Goal: Task Accomplishment & Management: Use online tool/utility

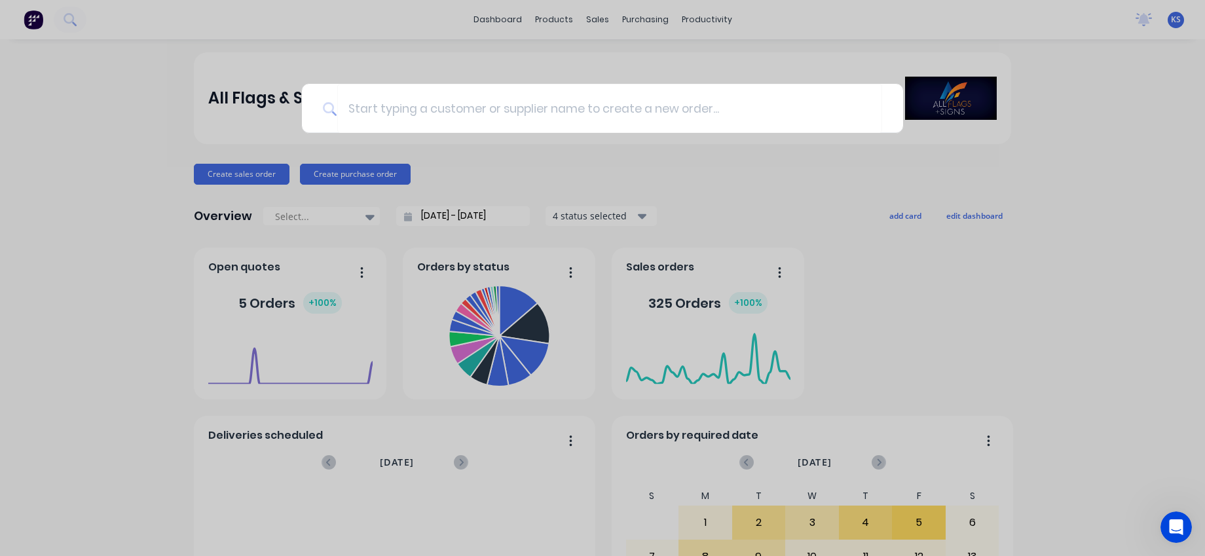
click at [506, 19] on div at bounding box center [602, 278] width 1205 height 556
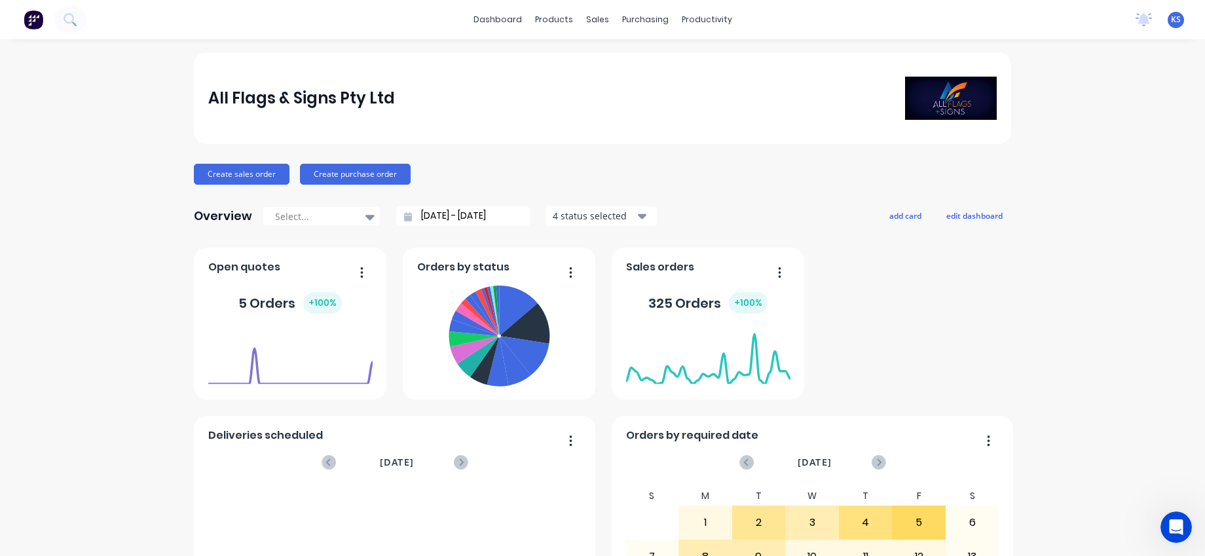
click at [267, 64] on div "All Flags & Signs Pty Ltd" at bounding box center [602, 98] width 817 height 92
click at [493, 14] on link "dashboard" at bounding box center [498, 20] width 62 height 20
click at [77, 16] on button at bounding box center [70, 20] width 33 height 26
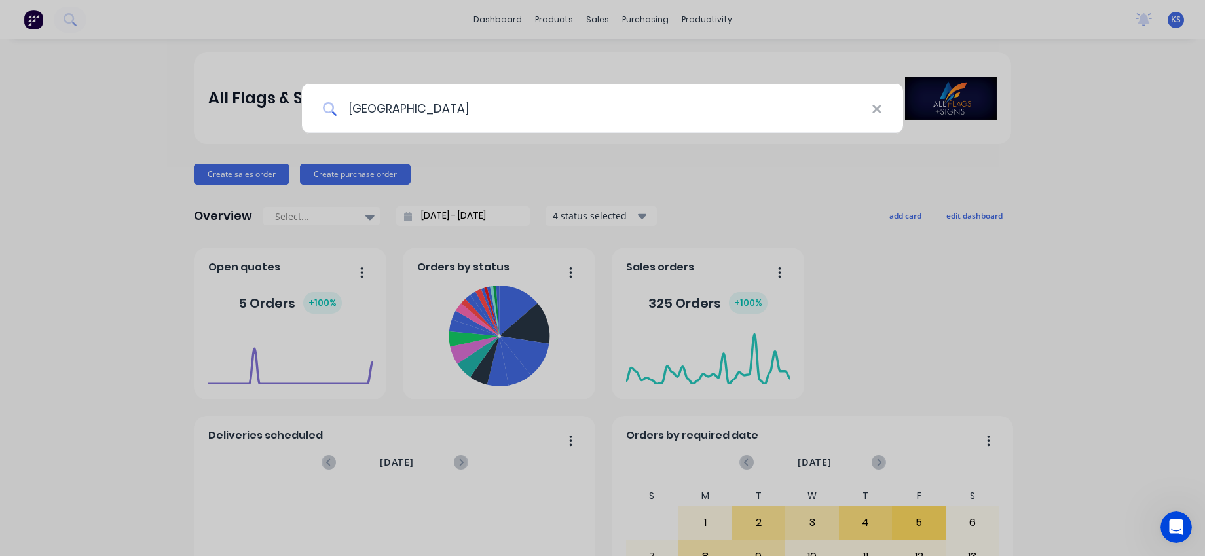
click at [377, 115] on input "[GEOGRAPHIC_DATA]" at bounding box center [604, 108] width 534 height 49
click at [373, 107] on input "[GEOGRAPHIC_DATA]" at bounding box center [604, 108] width 534 height 49
click at [390, 111] on input "[GEOGRAPHIC_DATA]" at bounding box center [603, 108] width 532 height 49
type input "perth racing"
click at [490, 105] on input "perth racing" at bounding box center [604, 108] width 534 height 49
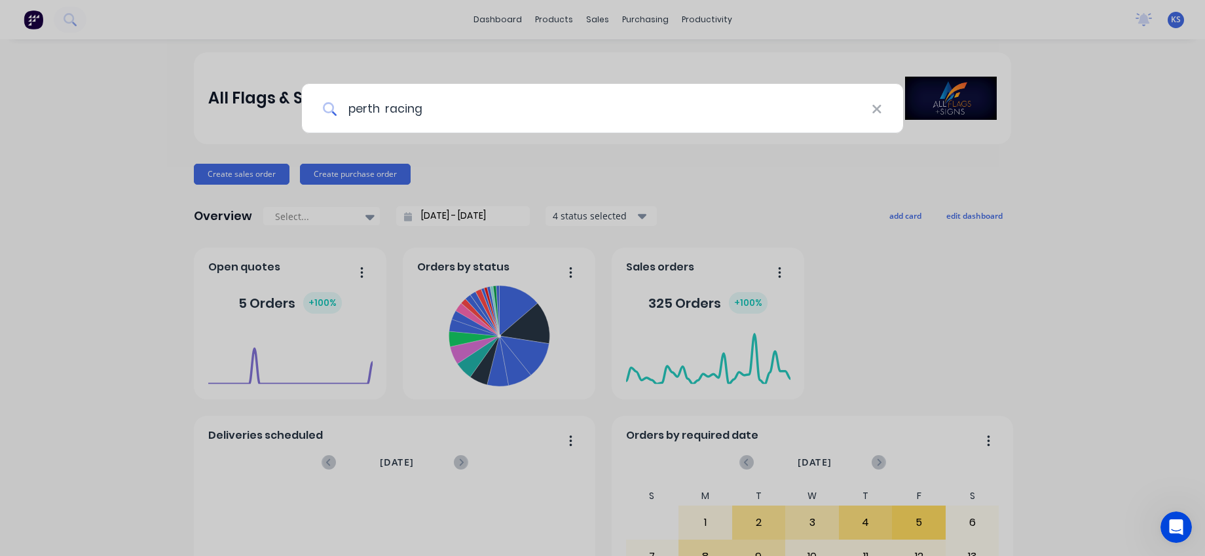
click at [430, 125] on input "perth racing" at bounding box center [604, 108] width 534 height 49
click at [411, 110] on input "perth racing" at bounding box center [604, 108] width 534 height 49
click at [435, 107] on input "perth racing" at bounding box center [604, 108] width 534 height 49
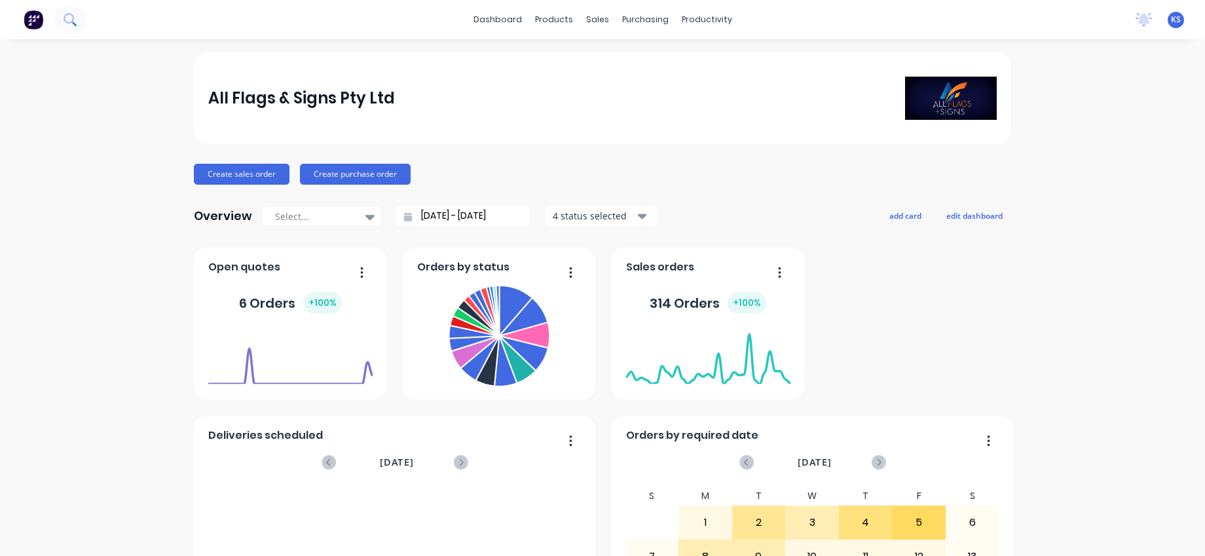
click at [74, 19] on icon at bounding box center [70, 19] width 12 height 12
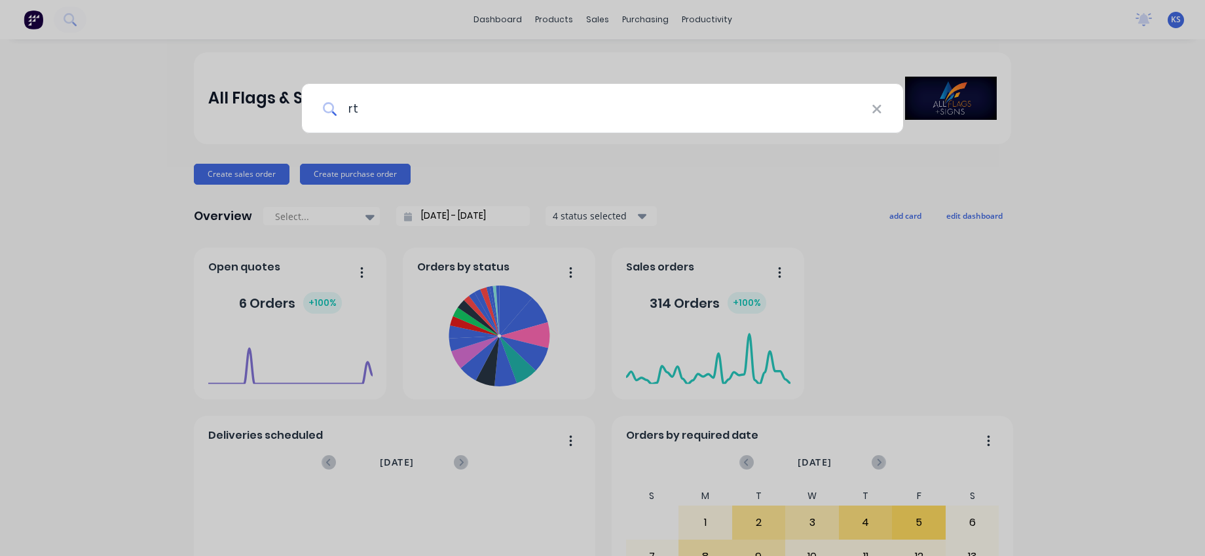
type input "r"
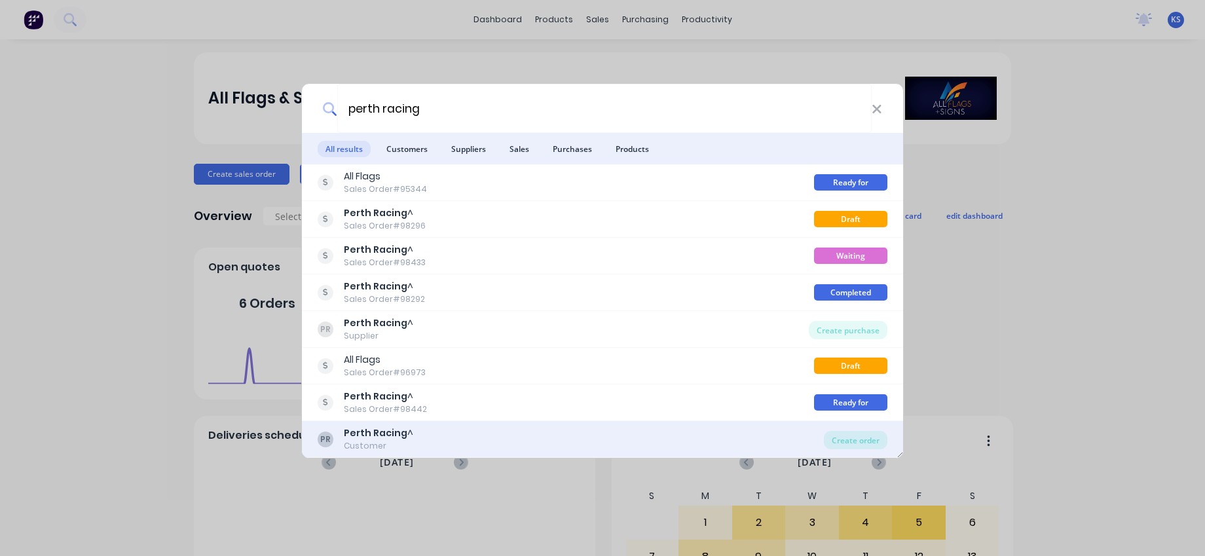
type input "perth racing"
click at [377, 436] on b "Perth Racing" at bounding box center [376, 432] width 64 height 13
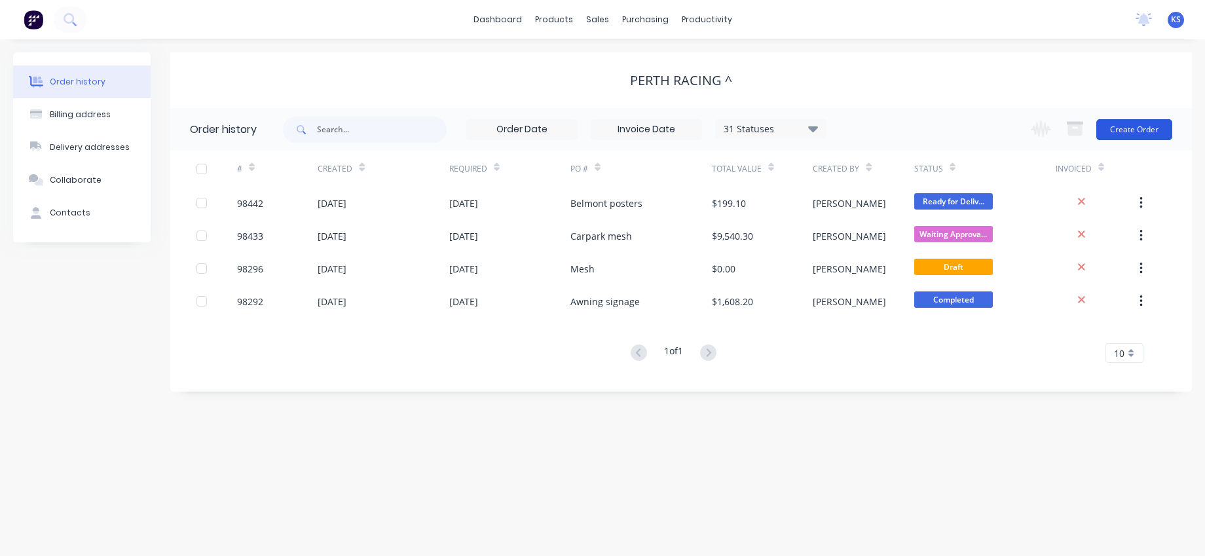
click at [1121, 122] on button "Create Order" at bounding box center [1134, 129] width 76 height 21
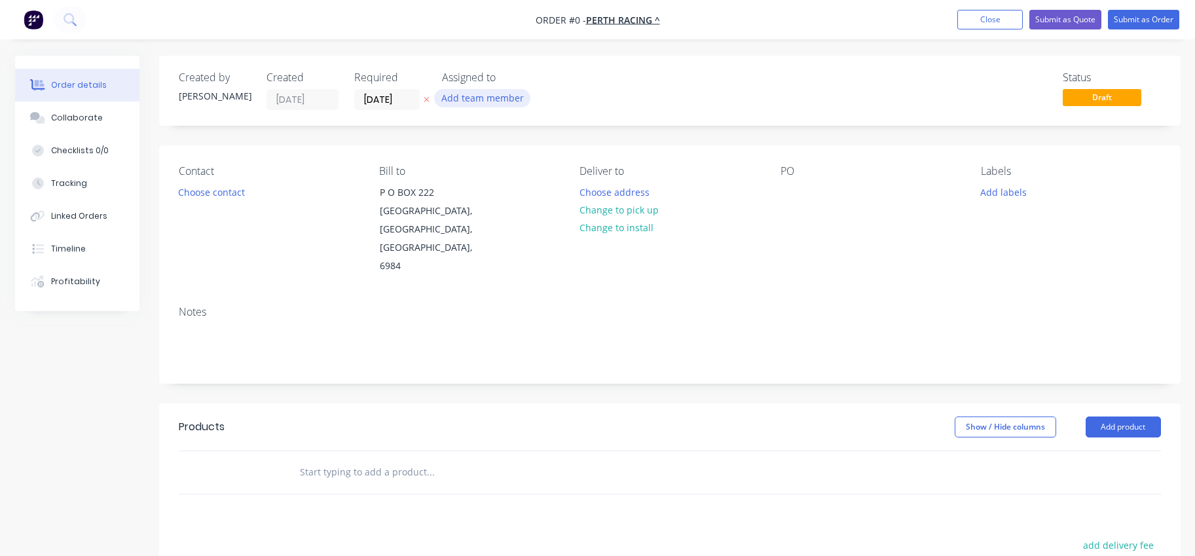
click at [488, 105] on button "Add team member" at bounding box center [482, 98] width 96 height 18
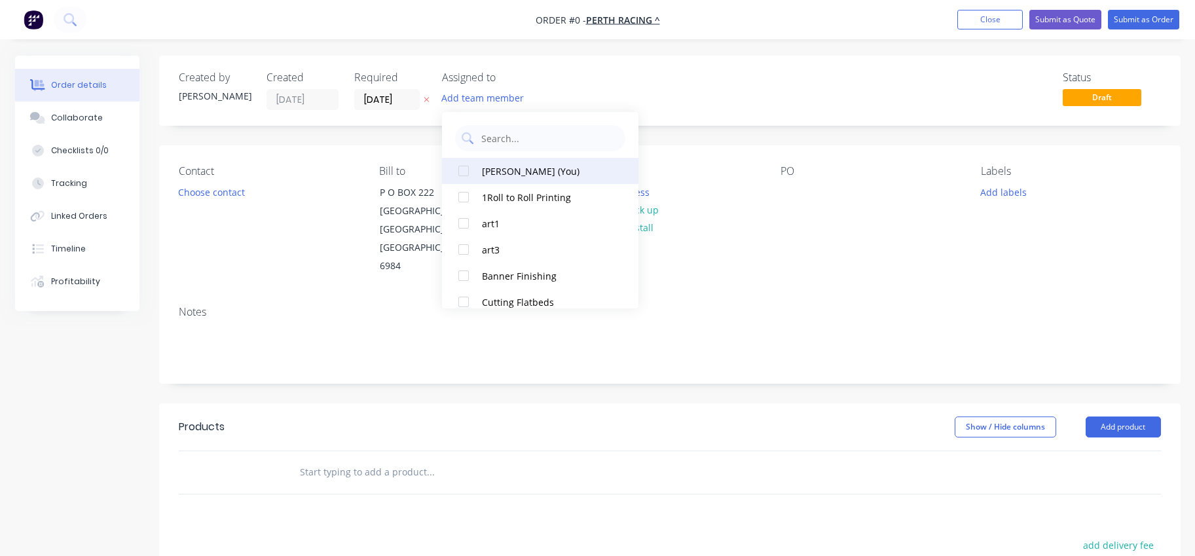
click at [458, 167] on div at bounding box center [464, 171] width 26 height 26
click at [405, 100] on div "Order details Collaborate Checklists 0/0 Tracking Linked Orders Timeline Profit…" at bounding box center [598, 442] width 1192 height 773
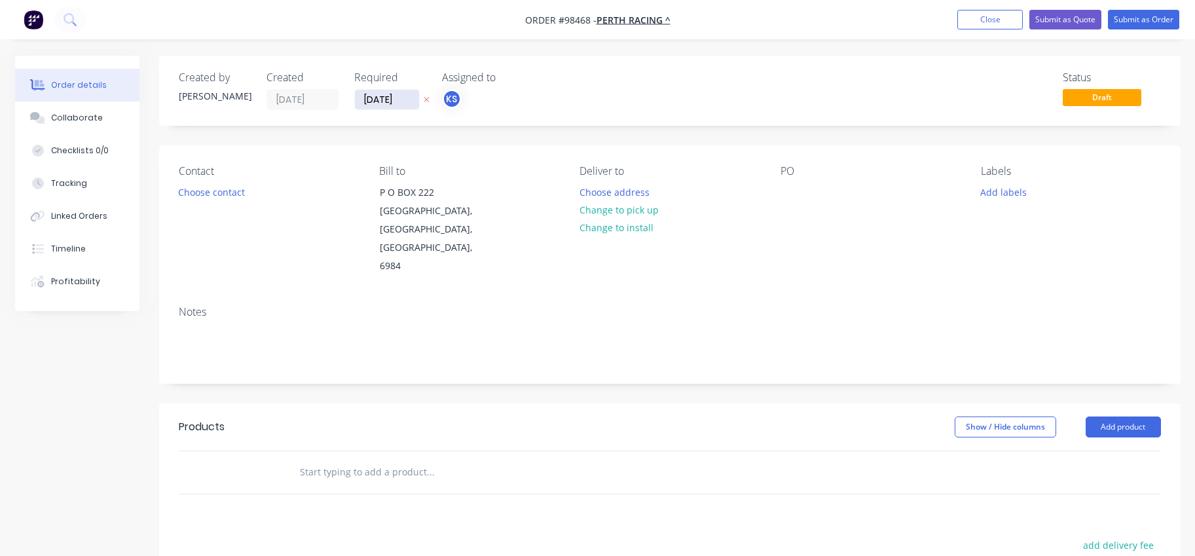
click at [390, 98] on input "05/09/25" at bounding box center [387, 100] width 64 height 20
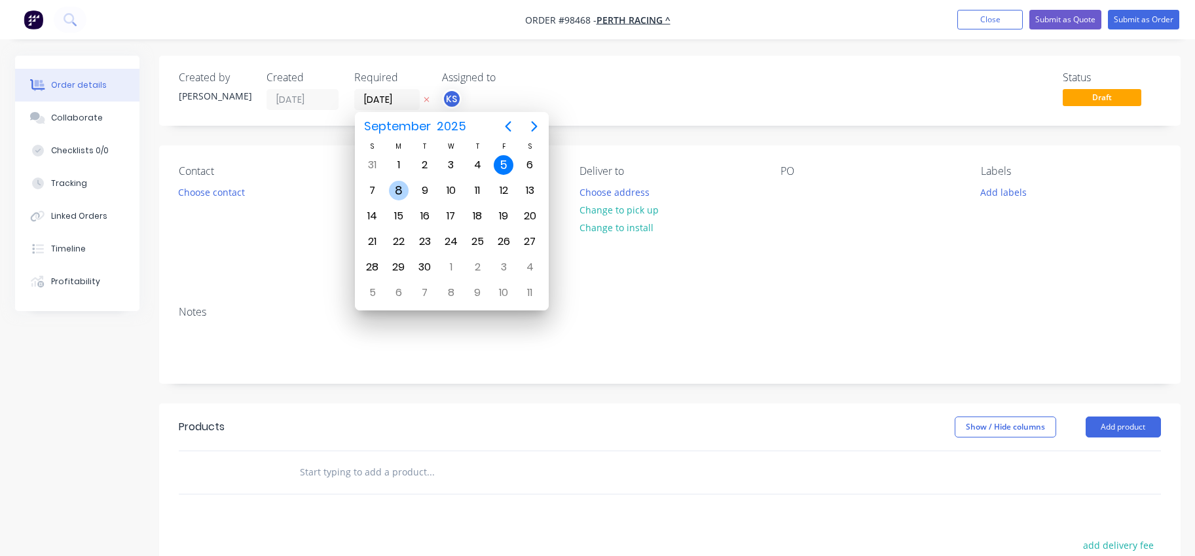
click at [401, 195] on div "8" at bounding box center [399, 191] width 20 height 20
type input "08/09/25"
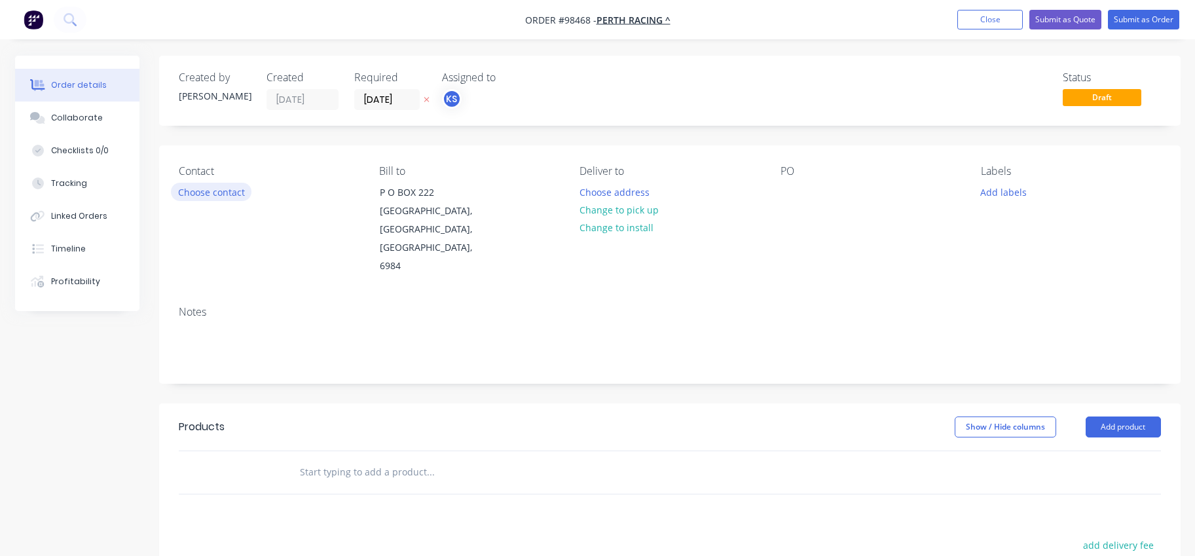
click at [211, 187] on button "Choose contact" at bounding box center [211, 192] width 81 height 18
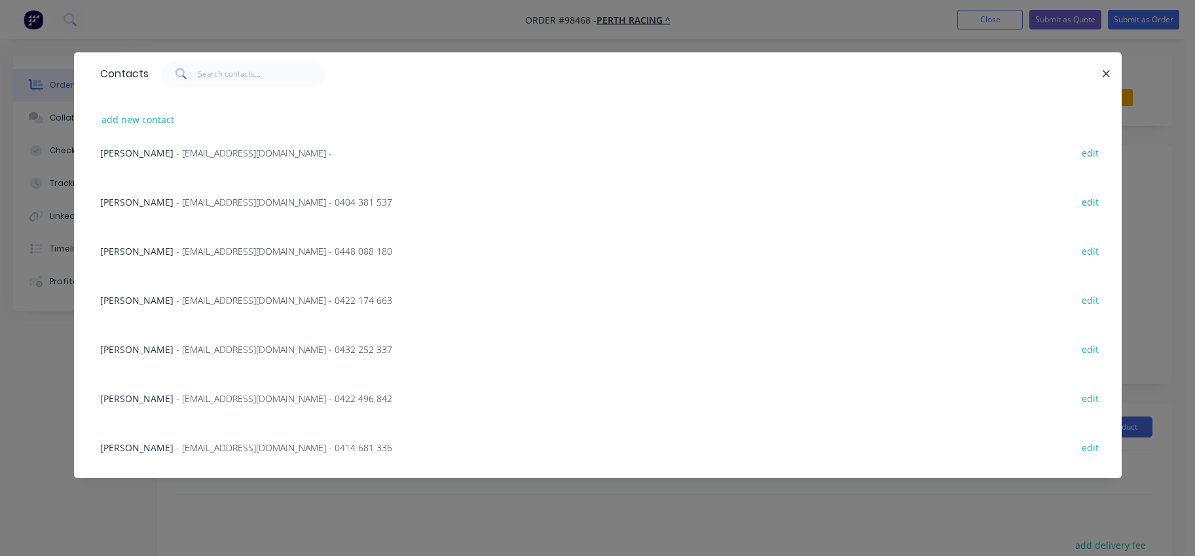
scroll to position [305, 0]
click at [174, 405] on span "Charlotte Geoghegan" at bounding box center [136, 404] width 73 height 12
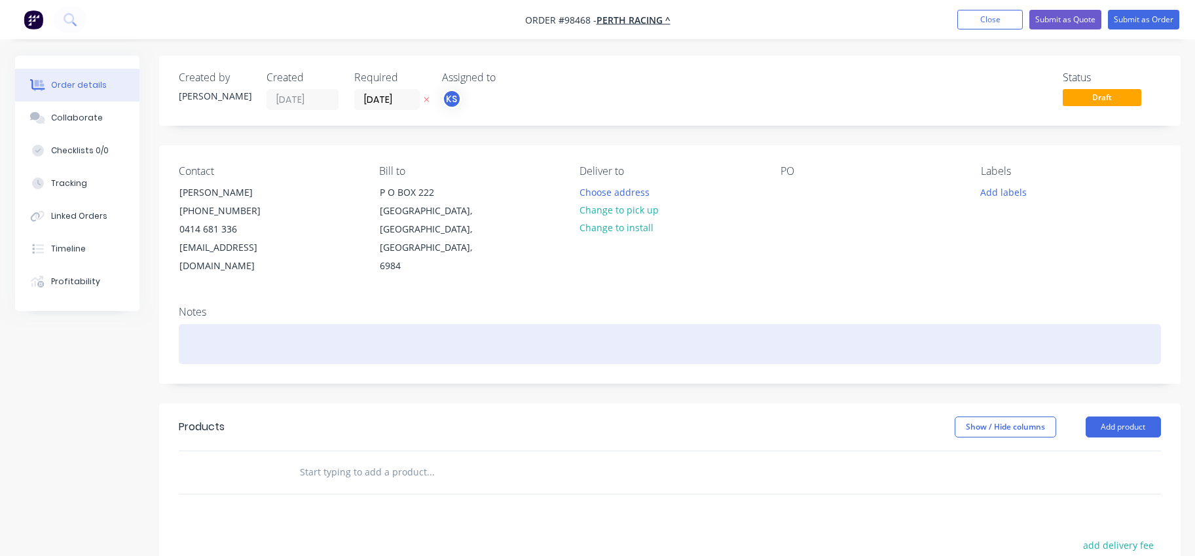
click at [182, 324] on div at bounding box center [670, 344] width 982 height 40
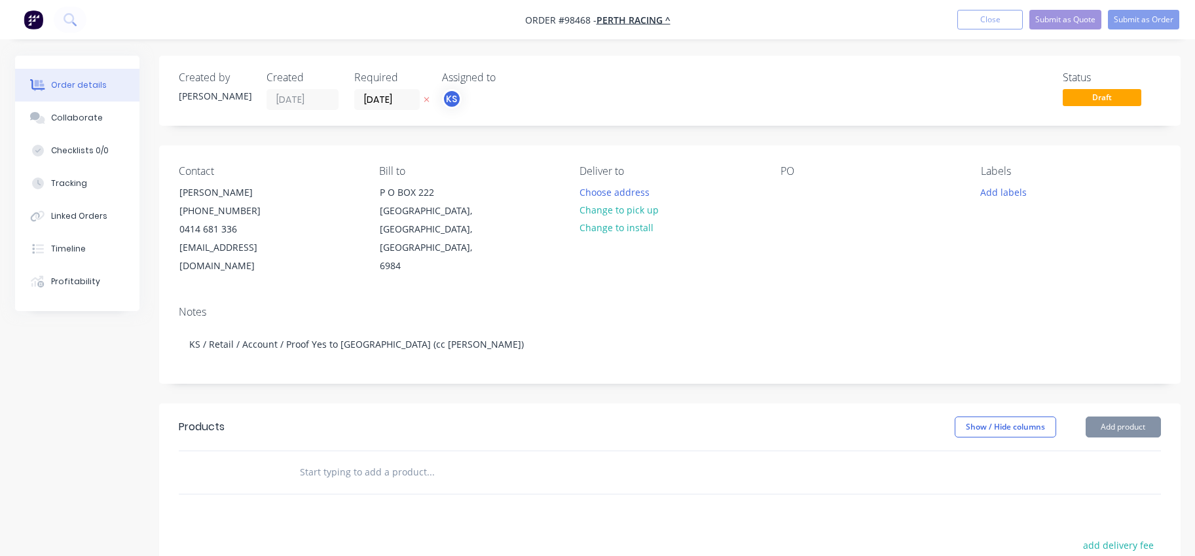
click at [307, 459] on input "text" at bounding box center [430, 472] width 262 height 26
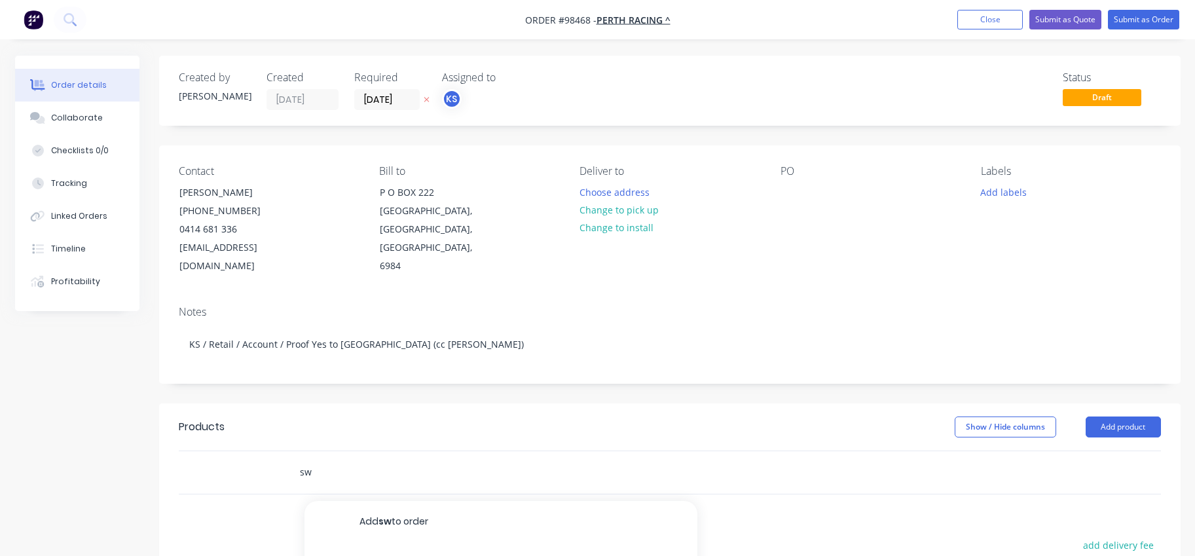
type input "s"
type input "digi matte bannerskin with kedar"
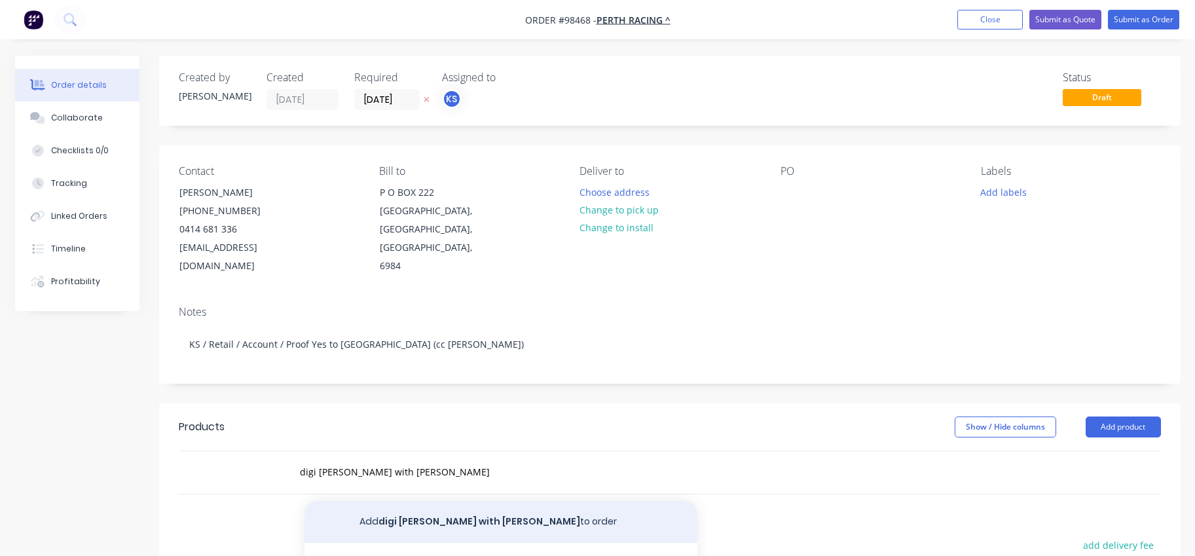
click at [385, 502] on button "Add digi matte bannerskin with kedar to order" at bounding box center [501, 522] width 393 height 42
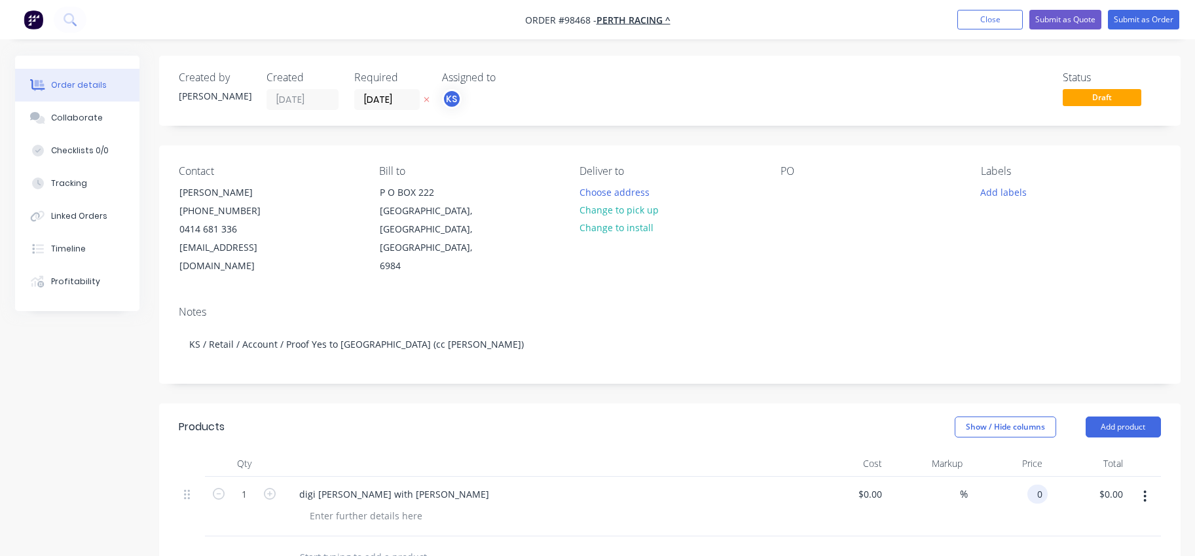
click at [1024, 477] on div "0 0" at bounding box center [1008, 507] width 81 height 60
type input "$675.00"
click at [941, 496] on div "%" at bounding box center [927, 507] width 81 height 60
click at [355, 506] on div at bounding box center [366, 515] width 134 height 19
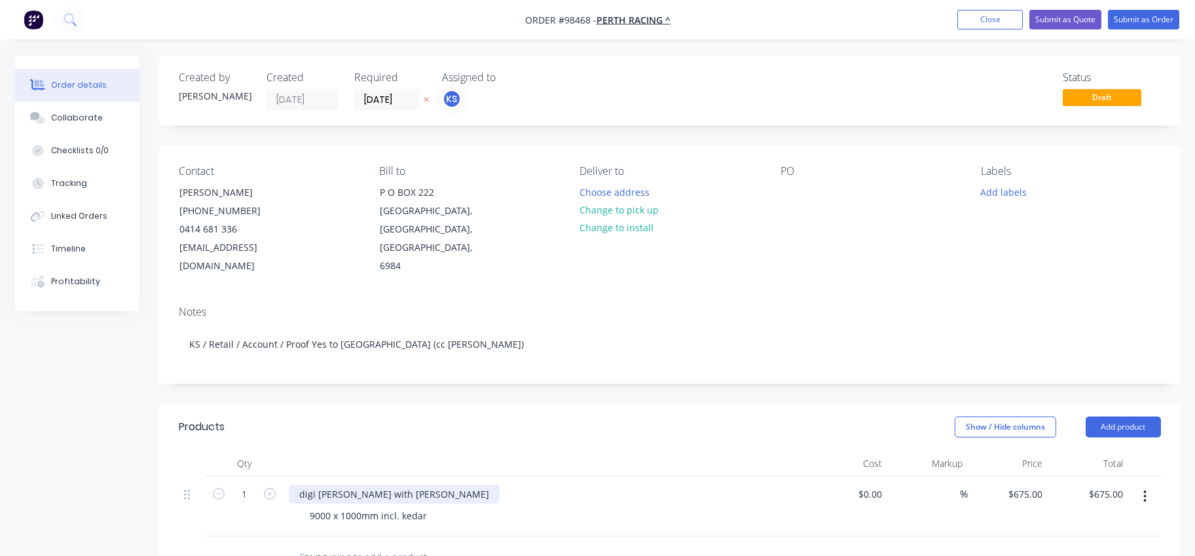
click at [449, 485] on div "digi matte bannerskin with kedar" at bounding box center [394, 494] width 211 height 19
click at [440, 485] on div "digi matte bannerskin with kedar Magic Millions update" at bounding box center [394, 501] width 211 height 33
click at [500, 485] on div "digi matte bannerskin with kedar - for Belmont Finishing Straight Magic Million…" at bounding box center [440, 501] width 303 height 33
click at [540, 485] on div "digi matte bannerskin with kedar - for Belmont Finishing Straight Magic Million…" at bounding box center [440, 501] width 303 height 33
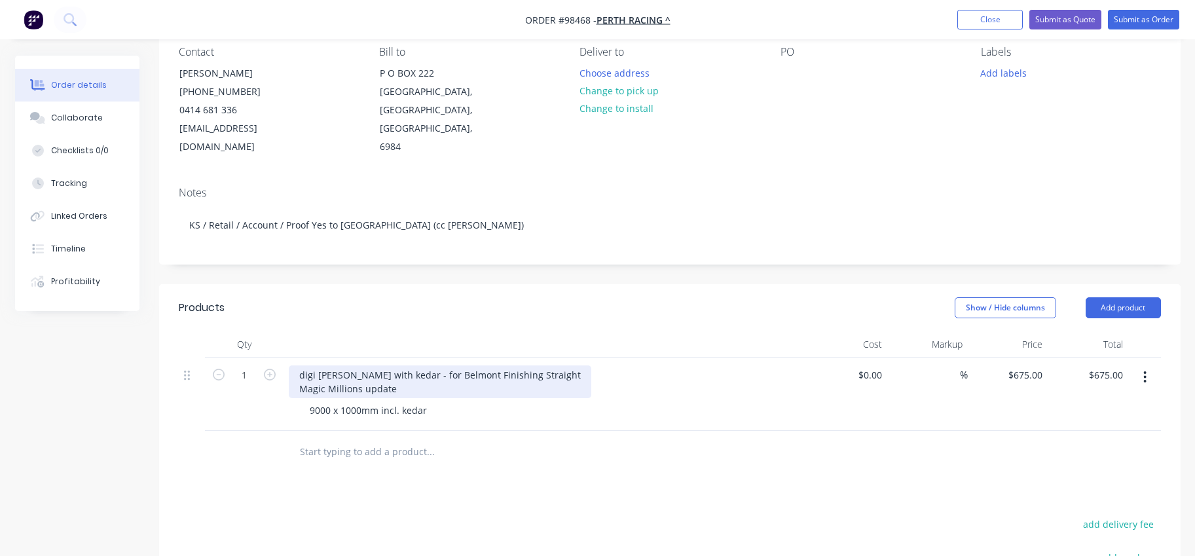
scroll to position [131, 0]
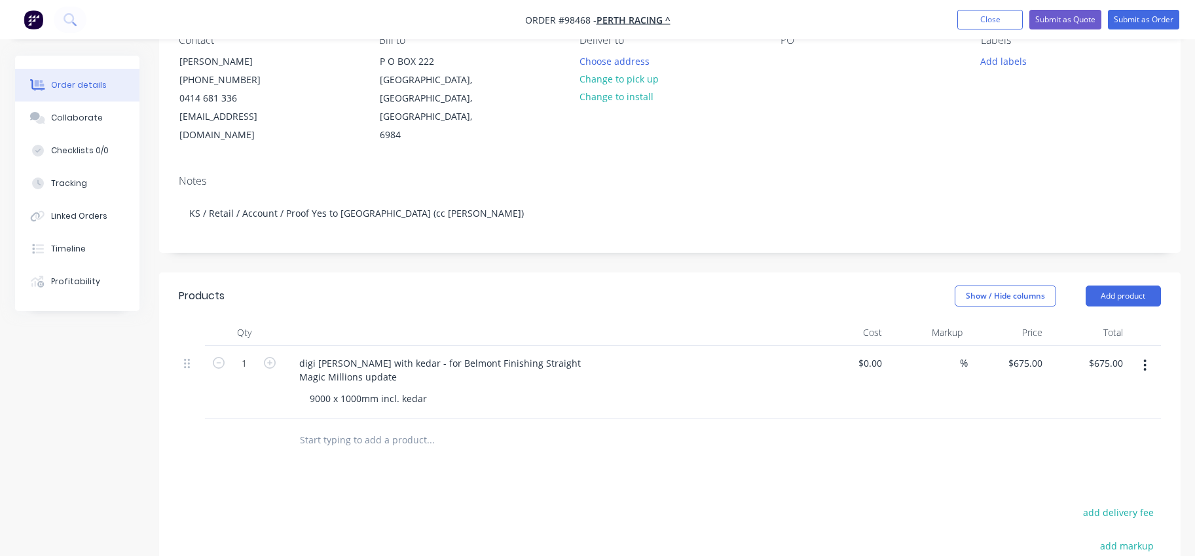
click at [345, 427] on input "text" at bounding box center [430, 440] width 262 height 26
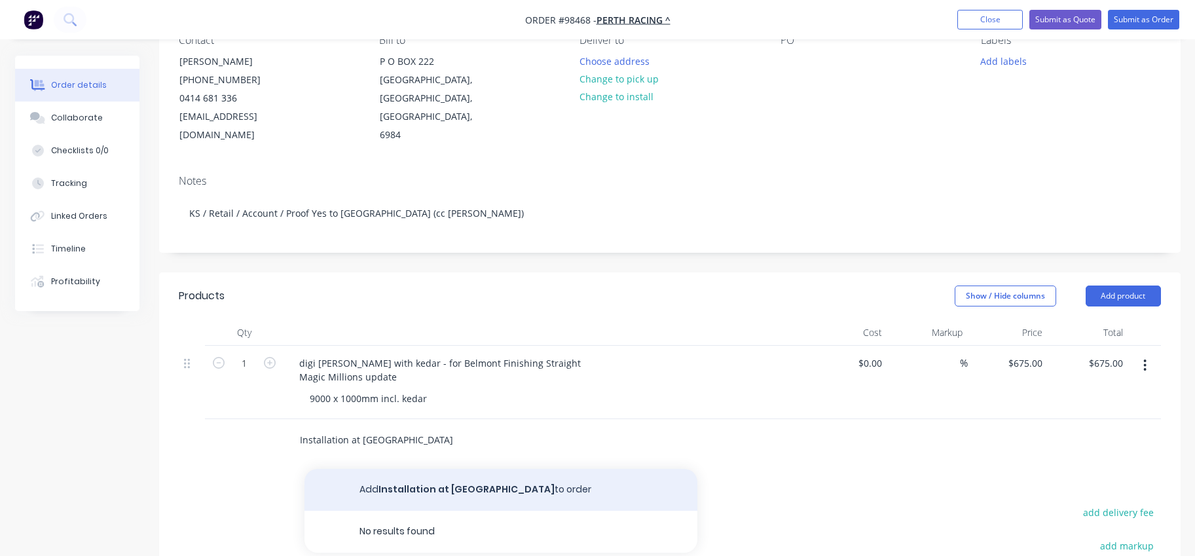
type input "Installation at Belmont"
click at [401, 470] on button "Add Installation at Belmont to order" at bounding box center [501, 490] width 393 height 42
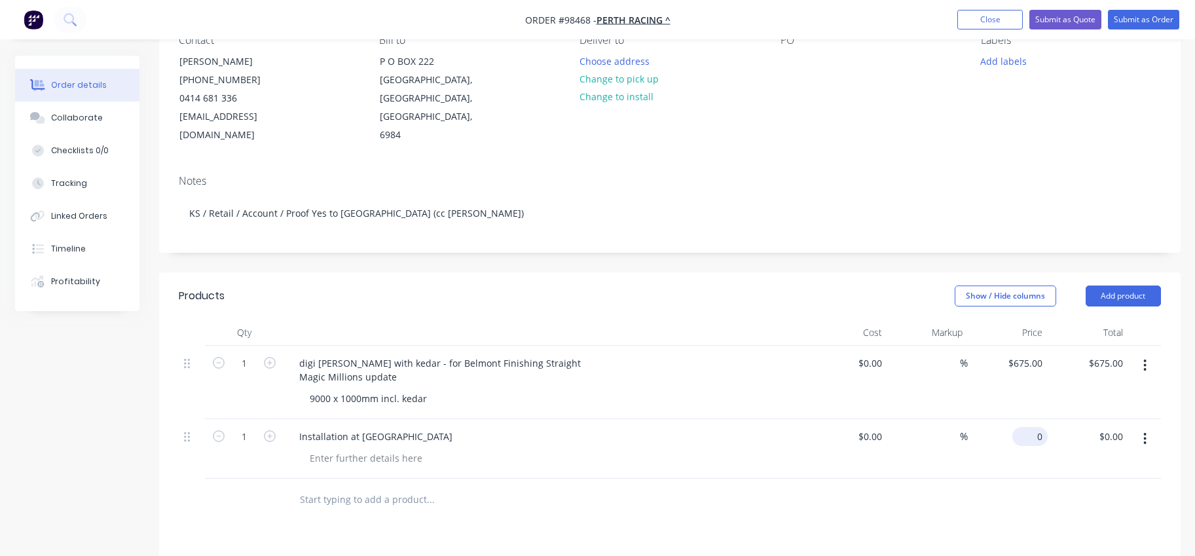
click at [1030, 427] on div "0 $0.00" at bounding box center [1030, 436] width 35 height 19
type input "$360.00"
click at [762, 479] on div at bounding box center [670, 500] width 982 height 43
click at [1115, 286] on button "Add product" at bounding box center [1123, 296] width 75 height 21
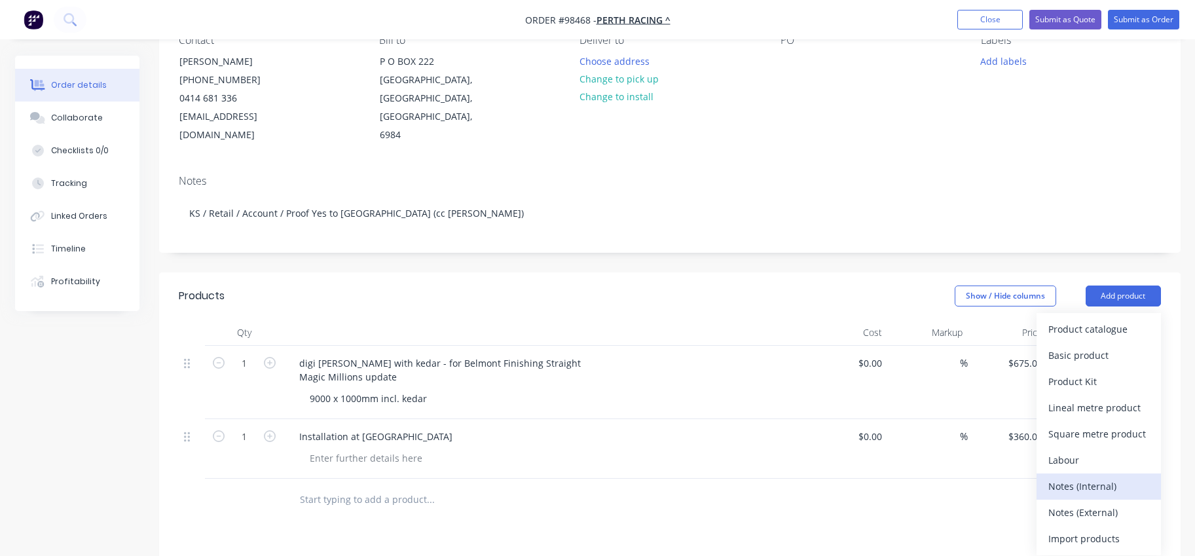
click at [1085, 477] on div "Notes (Internal)" at bounding box center [1099, 486] width 101 height 19
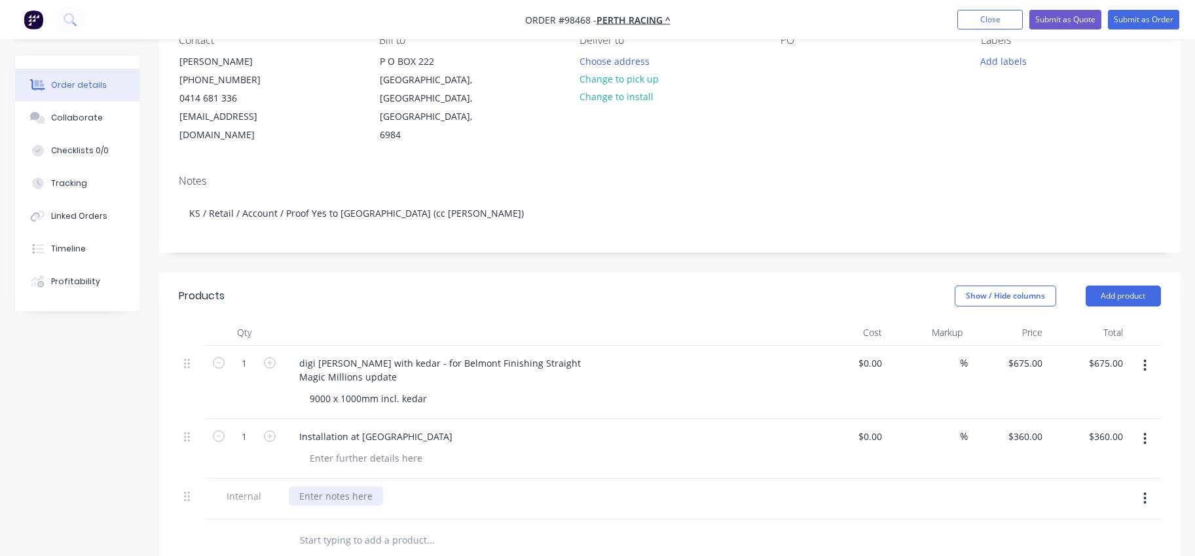
click at [347, 487] on div at bounding box center [336, 496] width 94 height 19
click at [386, 527] on input "text" at bounding box center [430, 540] width 262 height 26
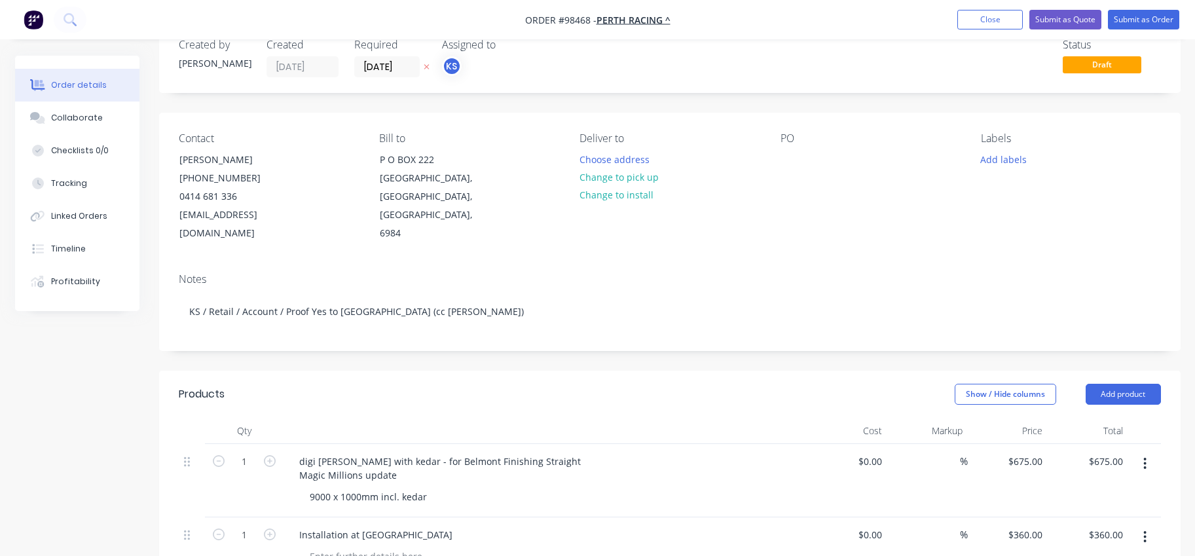
scroll to position [0, 0]
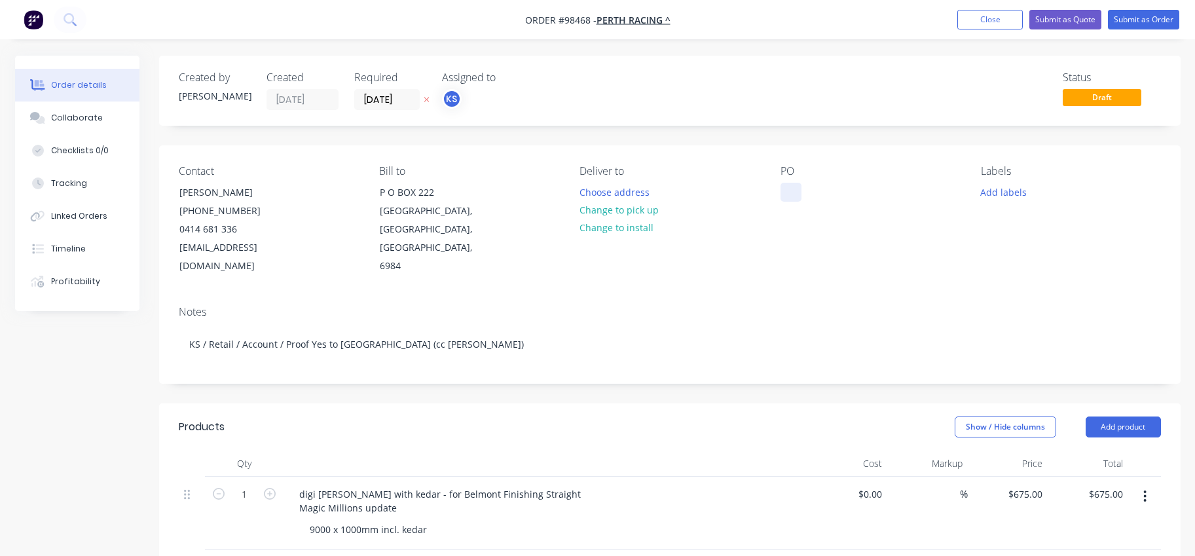
click at [787, 193] on div at bounding box center [791, 192] width 21 height 19
click at [597, 226] on button "Change to install" at bounding box center [616, 228] width 88 height 18
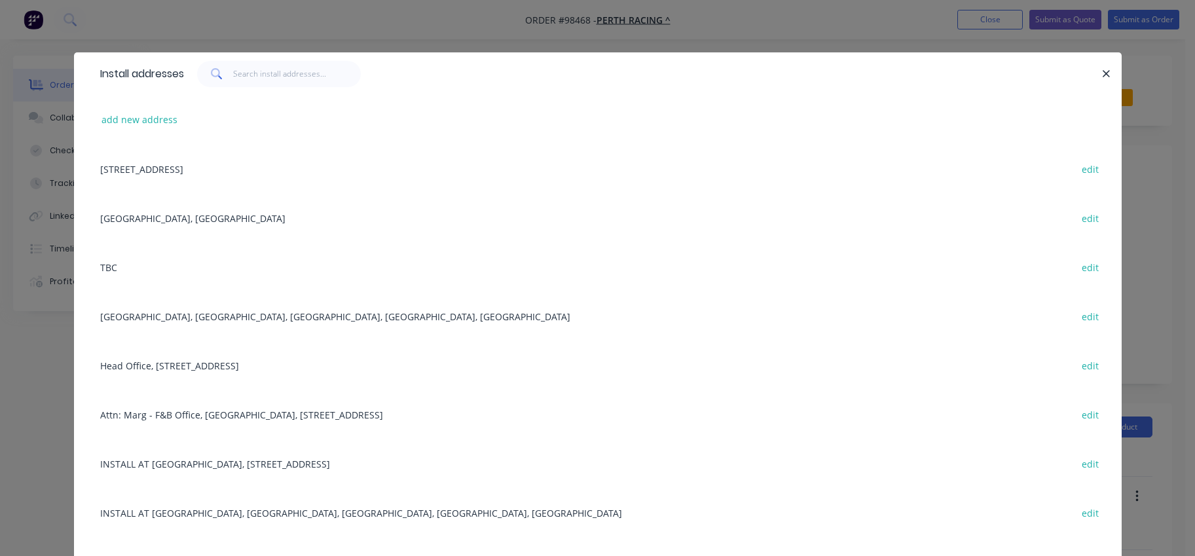
click at [251, 513] on div "INSTALL AT BELMONT RACECOURSE, Saintly Entrance, Burswood, Western Australia, A…" at bounding box center [598, 512] width 1009 height 49
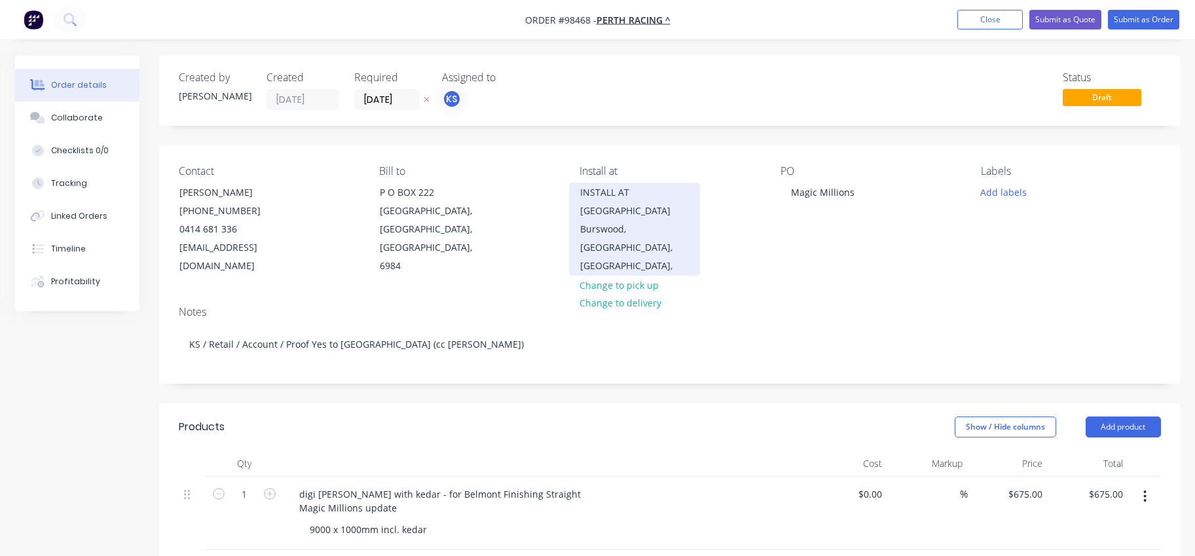
click at [612, 214] on div "INSTALL AT BELMONT RACECOURSE Saintly Entrance" at bounding box center [634, 201] width 109 height 37
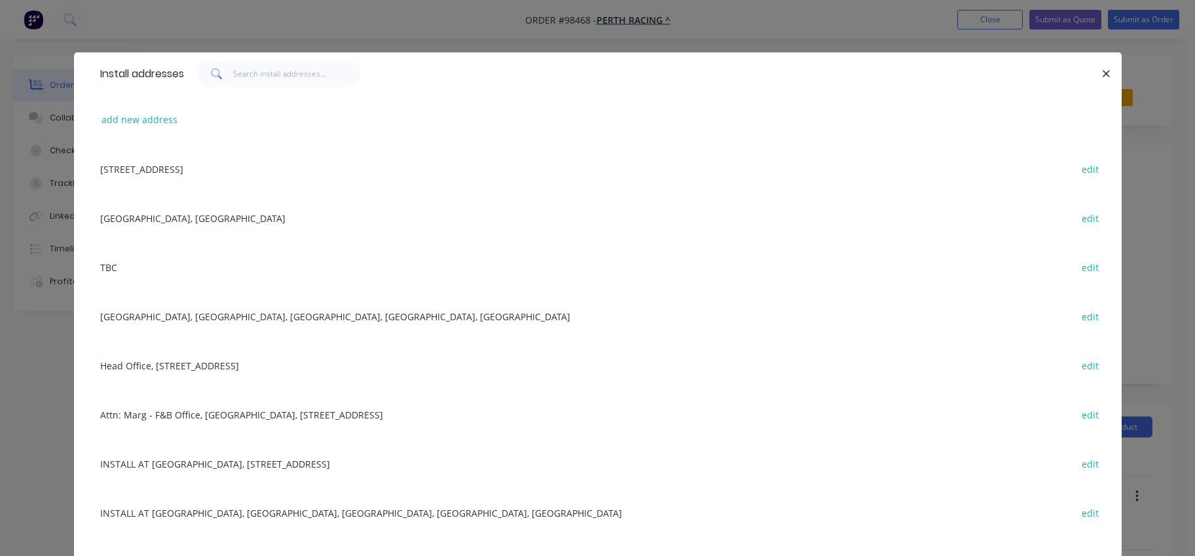
click at [303, 318] on div "Belmont Park Racecourse, Off Goodwood Parade, Burswood, Western Australia, Aust…" at bounding box center [598, 315] width 1009 height 49
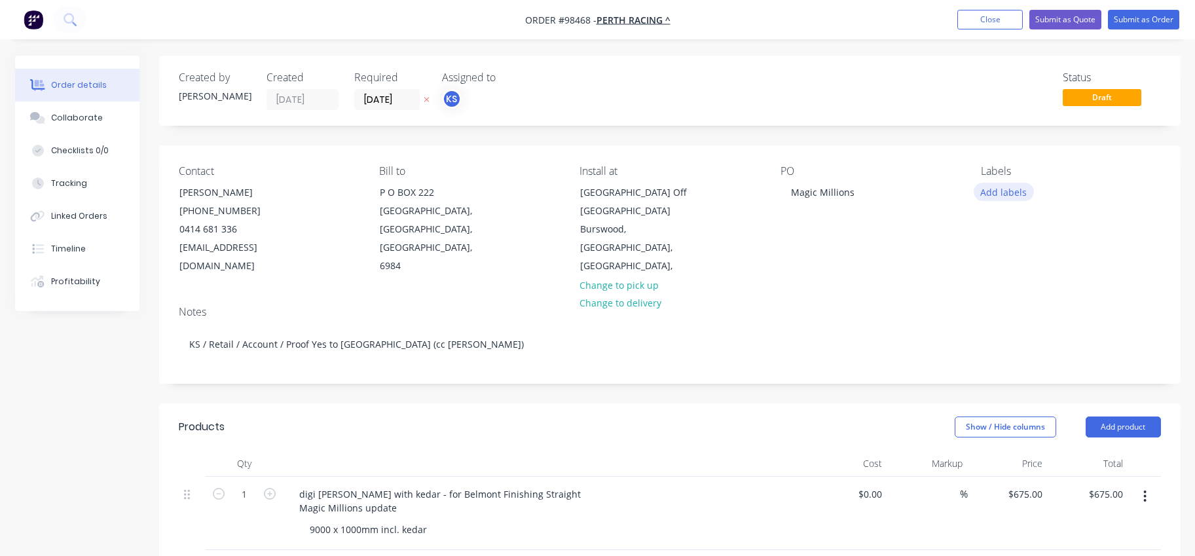
click at [992, 192] on button "Add labels" at bounding box center [1004, 192] width 60 height 18
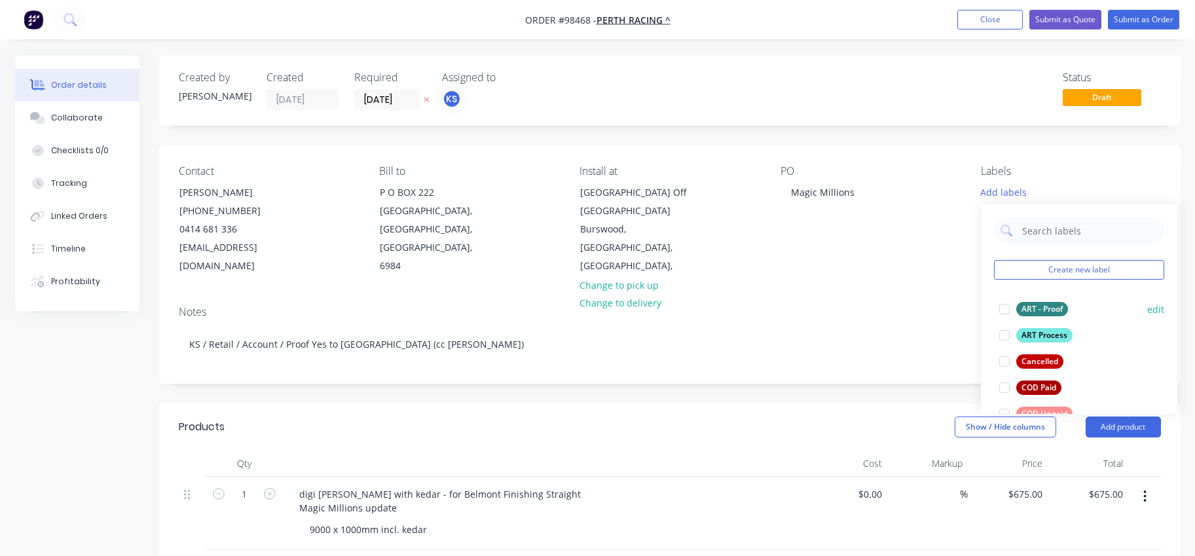
click at [1004, 307] on div at bounding box center [1005, 309] width 26 height 26
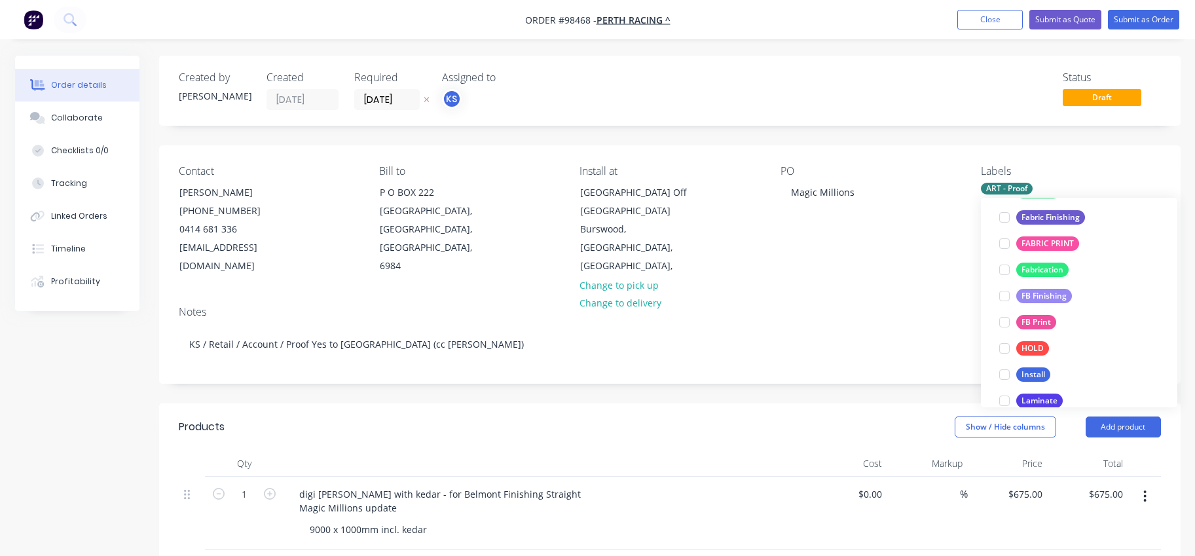
scroll to position [272, 0]
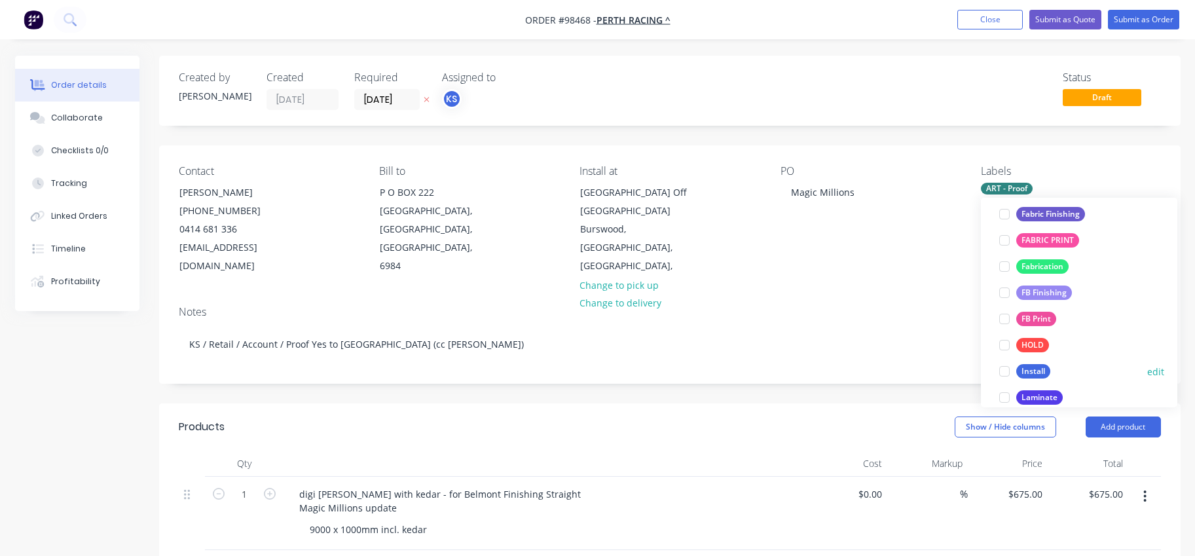
click at [1004, 369] on div at bounding box center [1005, 371] width 26 height 26
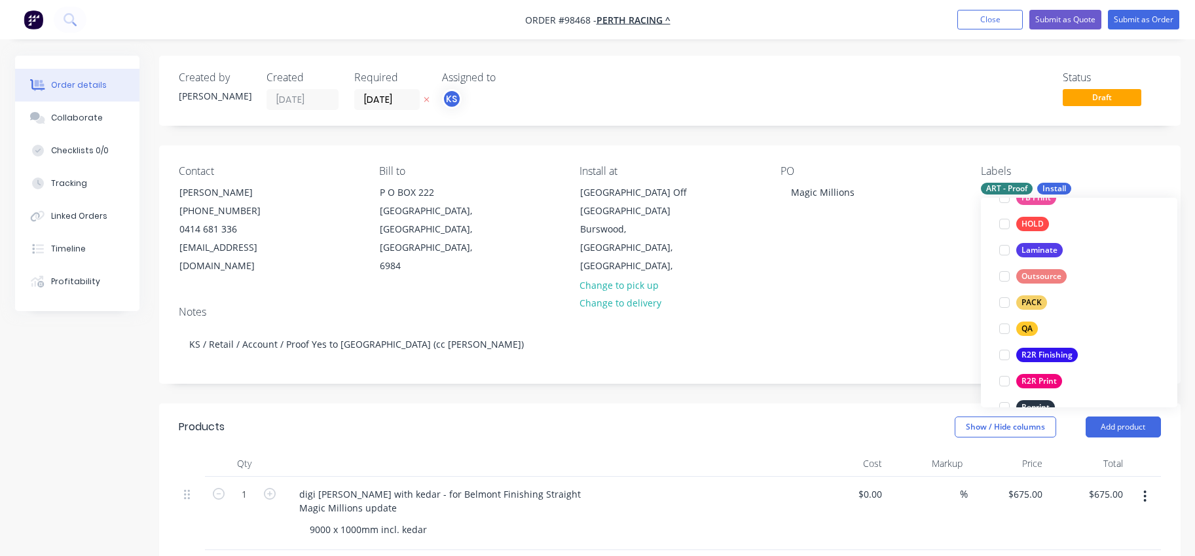
scroll to position [422, 0]
click at [1004, 324] on div at bounding box center [1005, 326] width 26 height 26
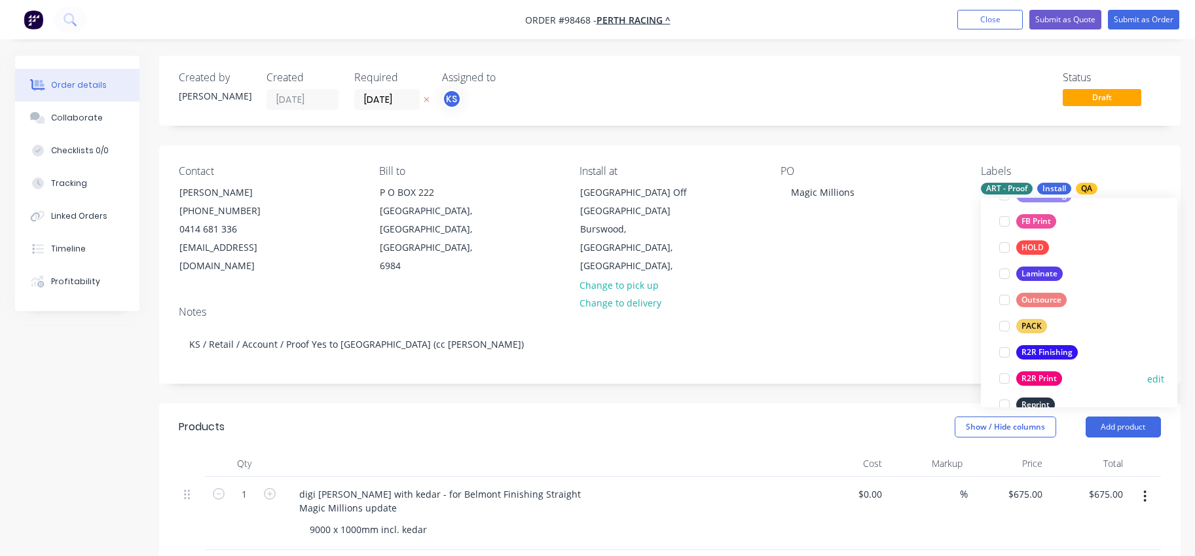
click at [1004, 380] on div at bounding box center [1005, 378] width 26 height 26
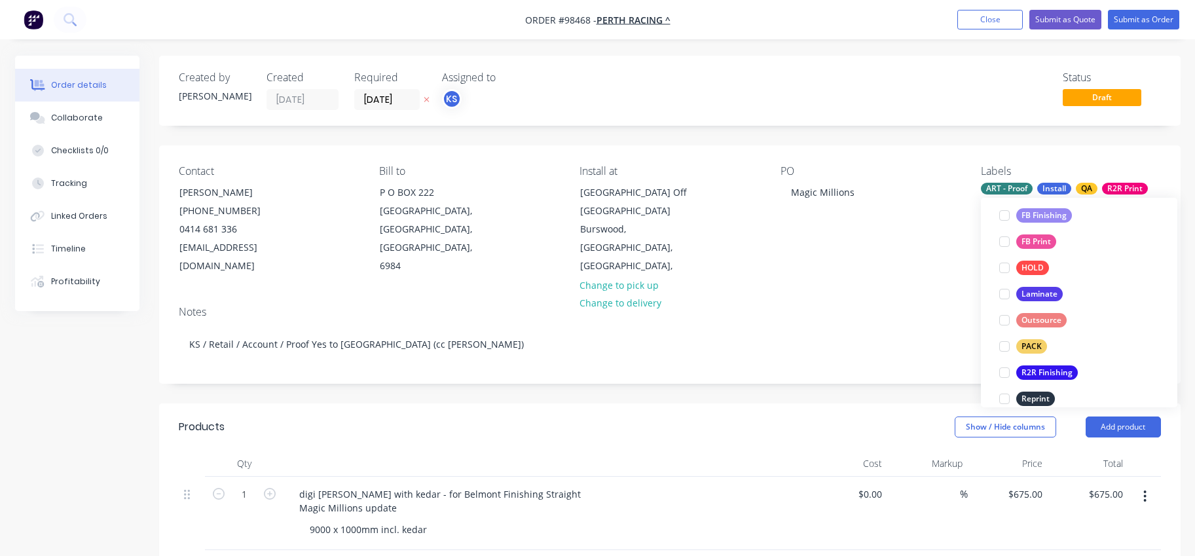
scroll to position [430, 0]
click at [1001, 367] on div at bounding box center [1005, 370] width 26 height 26
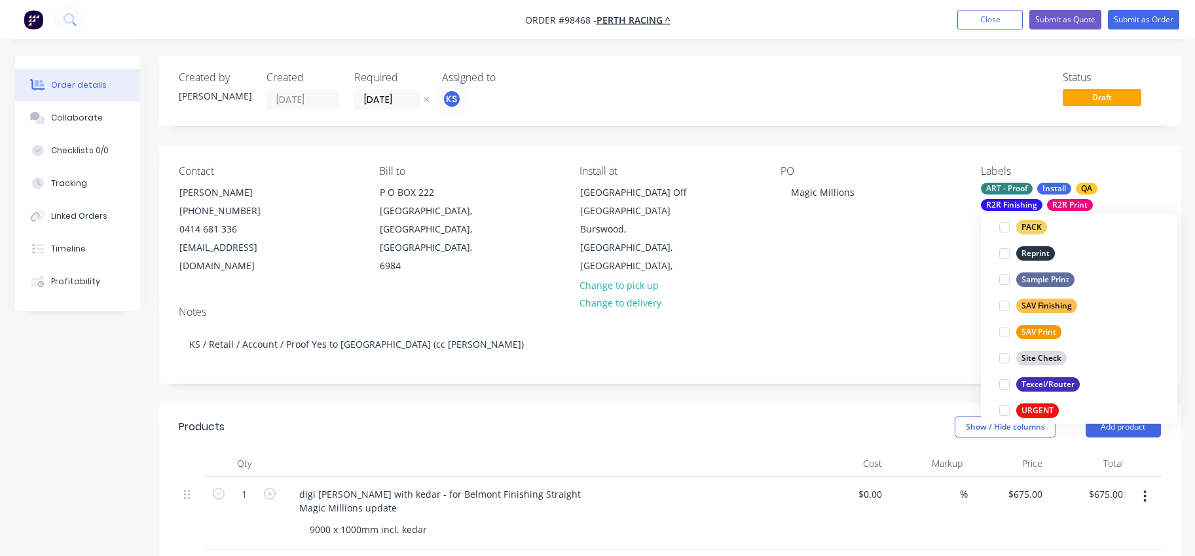
scroll to position [629, 0]
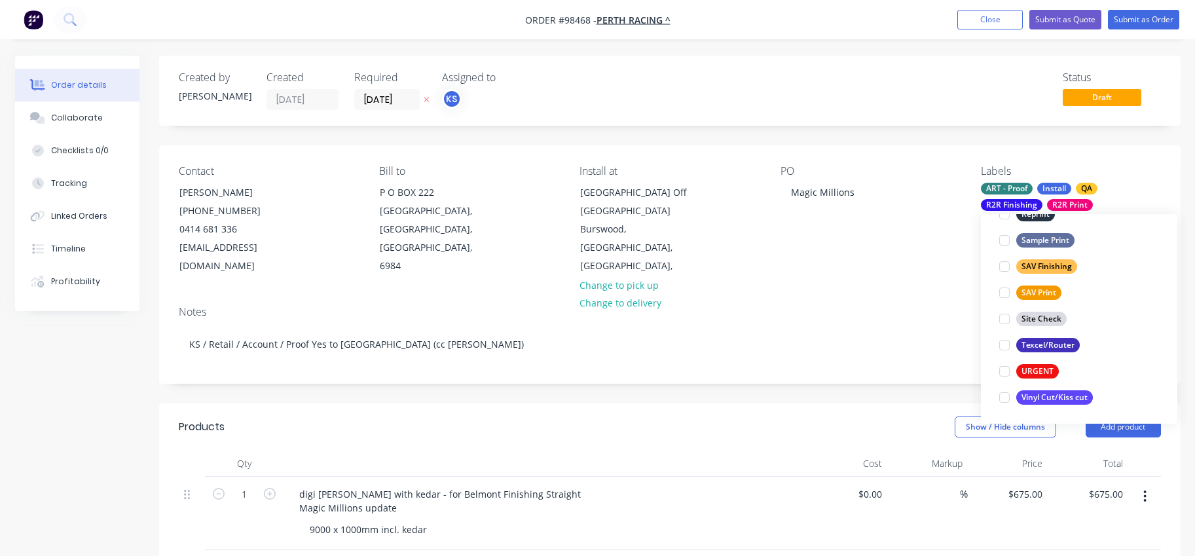
click at [836, 318] on div "Notes" at bounding box center [670, 312] width 982 height 12
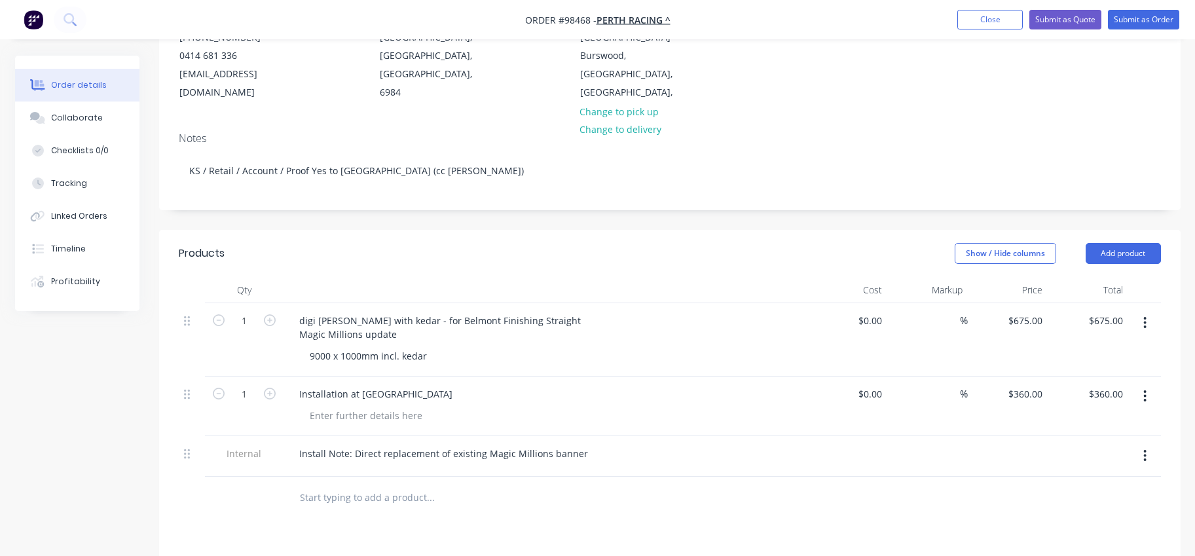
scroll to position [196, 0]
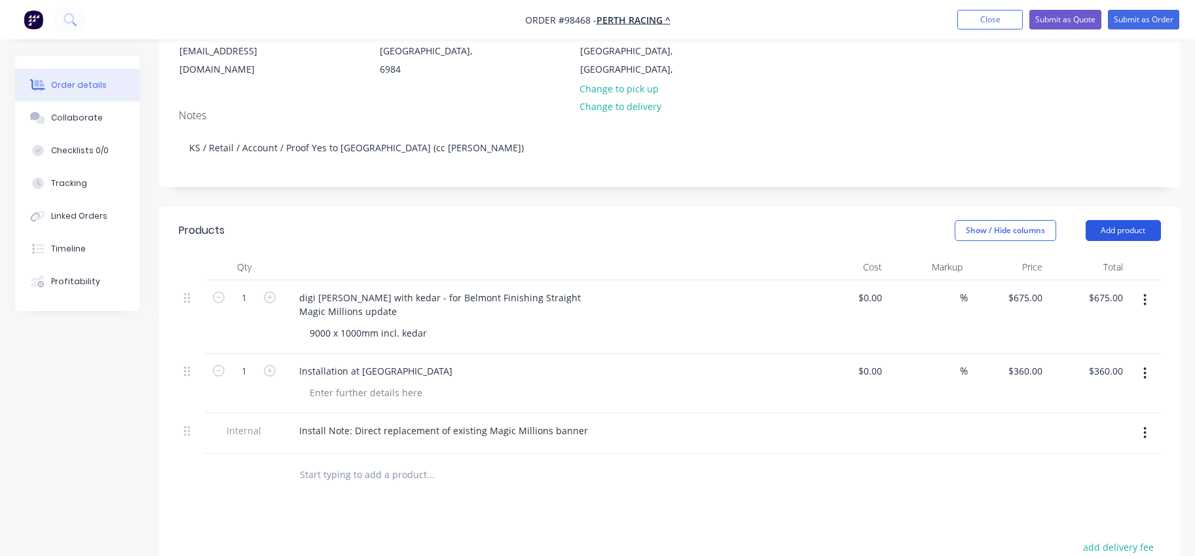
click at [1106, 224] on button "Add product" at bounding box center [1123, 230] width 75 height 21
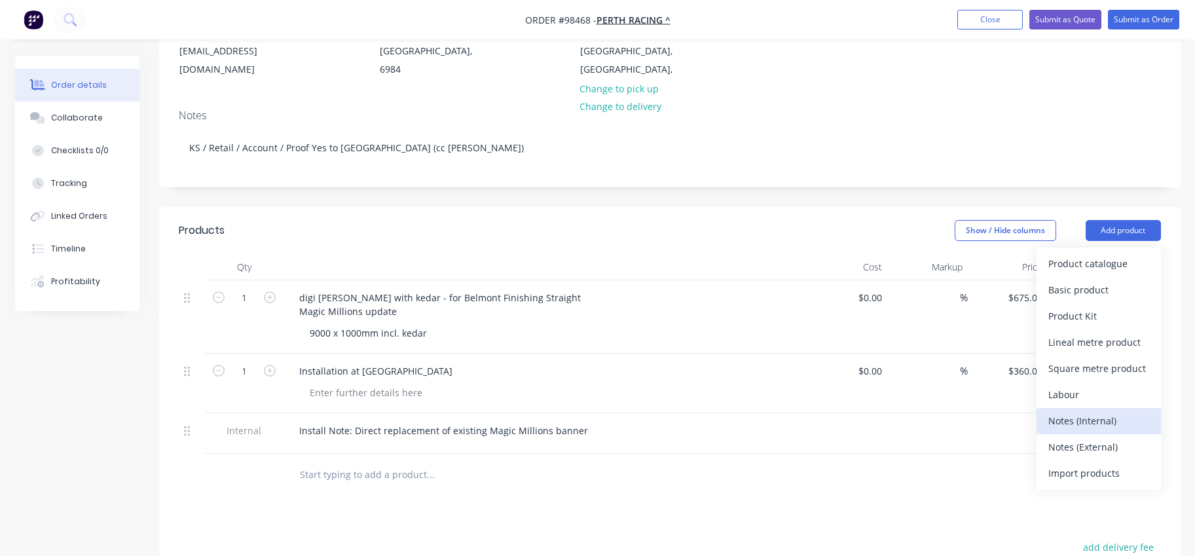
click at [1077, 415] on div "Notes (Internal)" at bounding box center [1099, 420] width 101 height 19
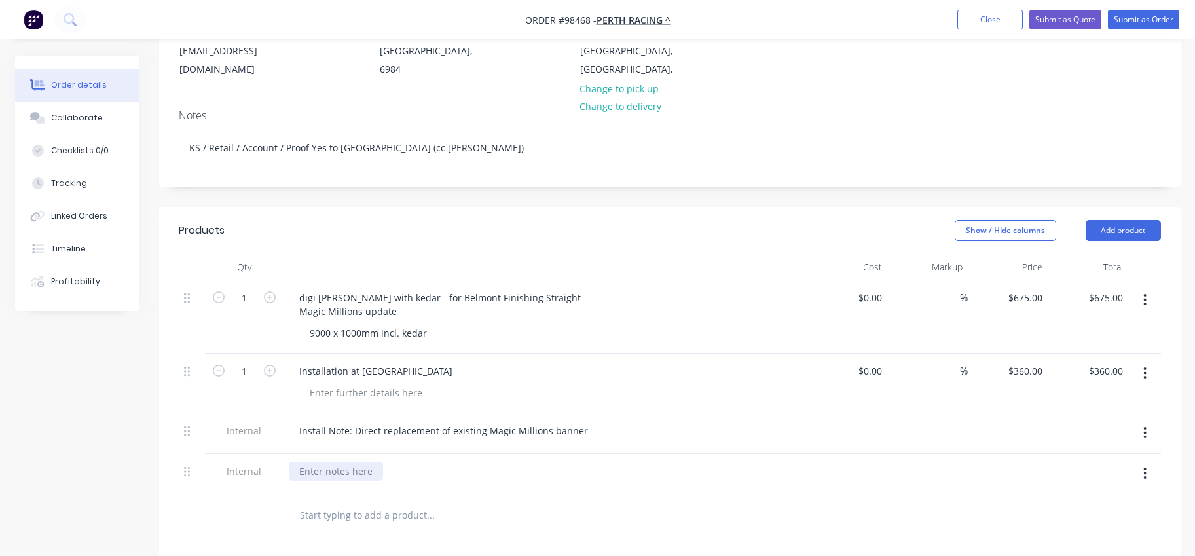
click at [336, 475] on div at bounding box center [336, 471] width 94 height 19
click at [478, 469] on div "Install requested for Tue 9 Sep, after 9am" at bounding box center [383, 471] width 189 height 19
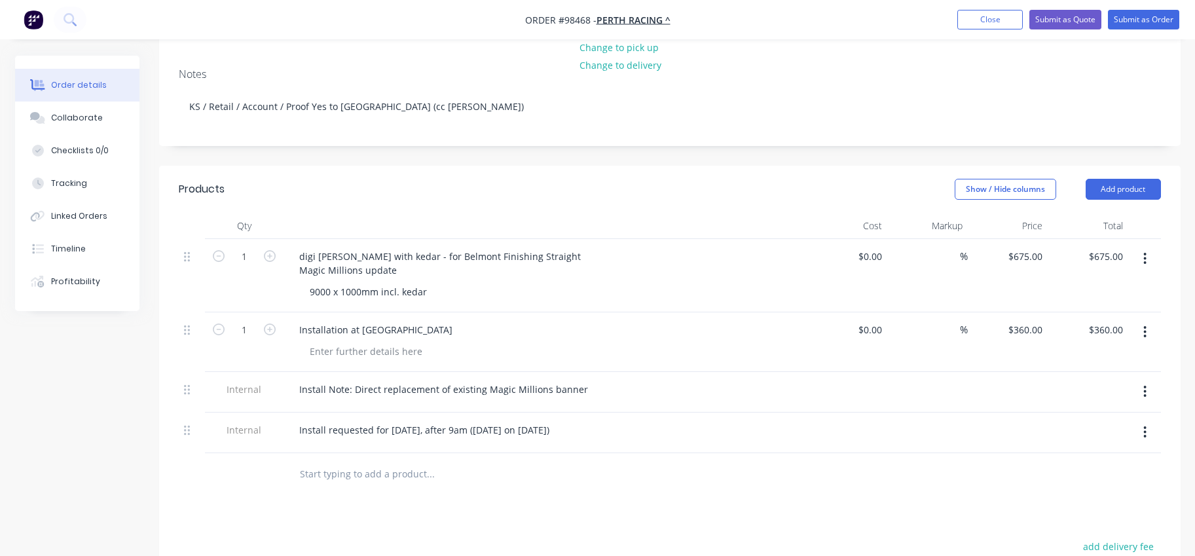
scroll to position [262, 0]
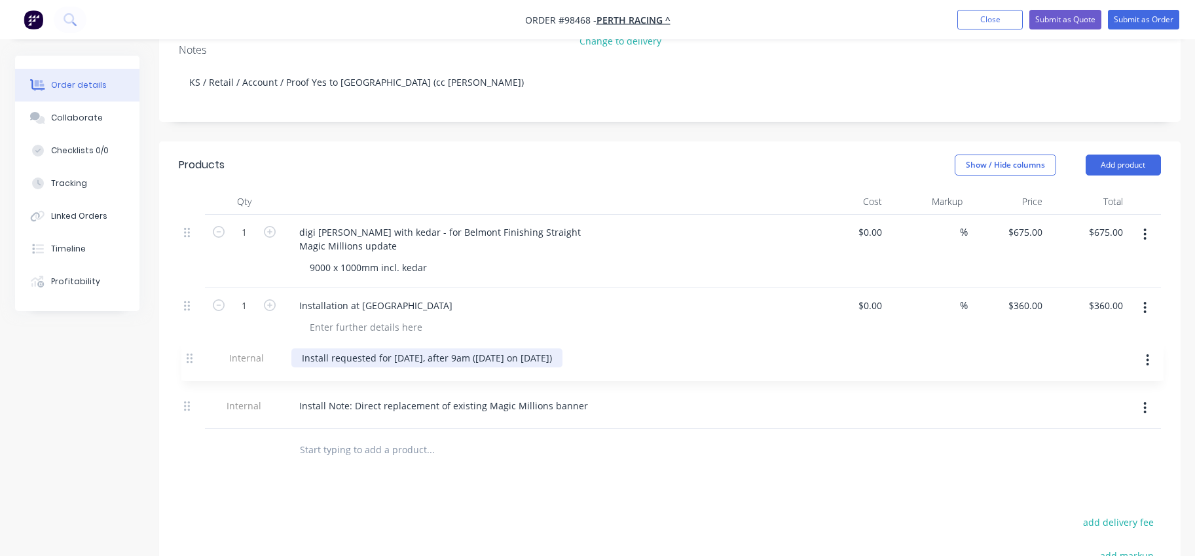
drag, startPoint x: 187, startPoint y: 411, endPoint x: 191, endPoint y: 355, distance: 55.8
click at [191, 355] on div "1 digi matte bannerskin with kedar - for Belmont Finishing Straight Magic Milli…" at bounding box center [670, 322] width 982 height 214
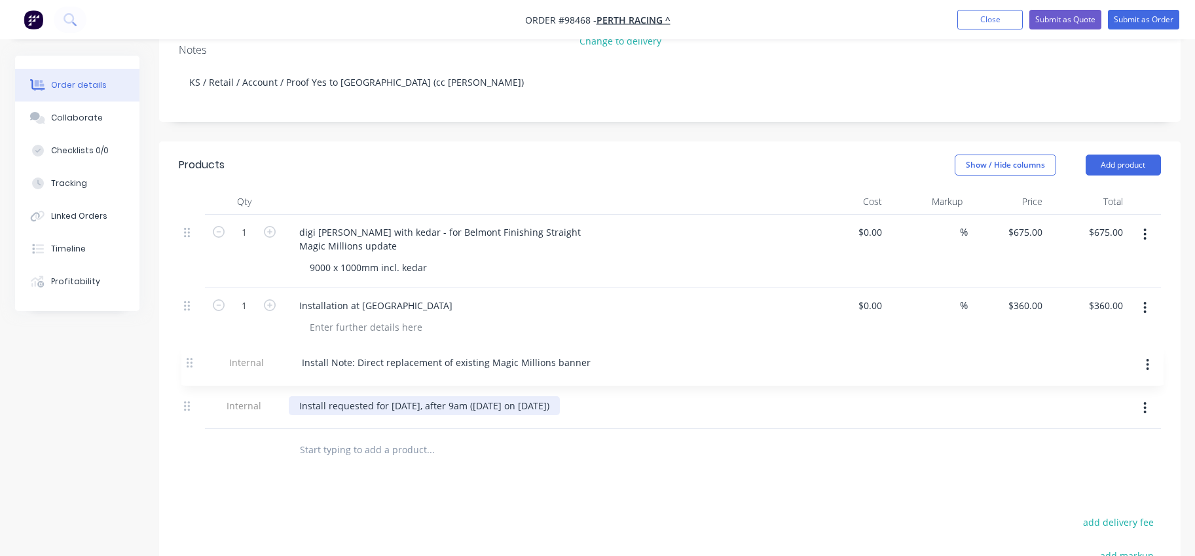
drag, startPoint x: 183, startPoint y: 407, endPoint x: 186, endPoint y: 360, distance: 46.6
click at [186, 360] on div "1 digi matte bannerskin with kedar - for Belmont Finishing Straight Magic Milli…" at bounding box center [670, 322] width 982 height 214
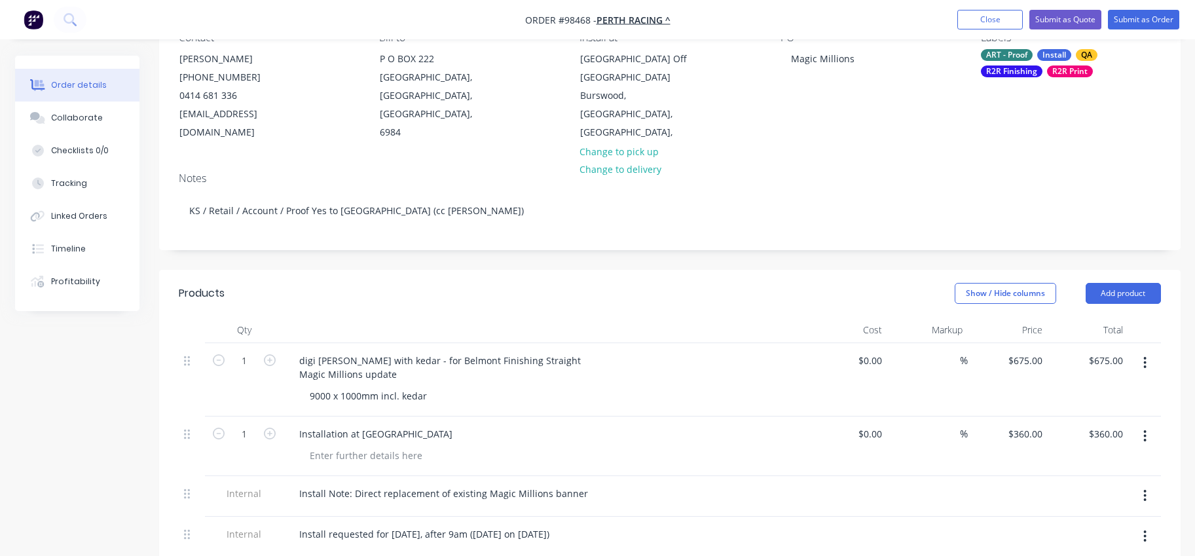
scroll to position [131, 0]
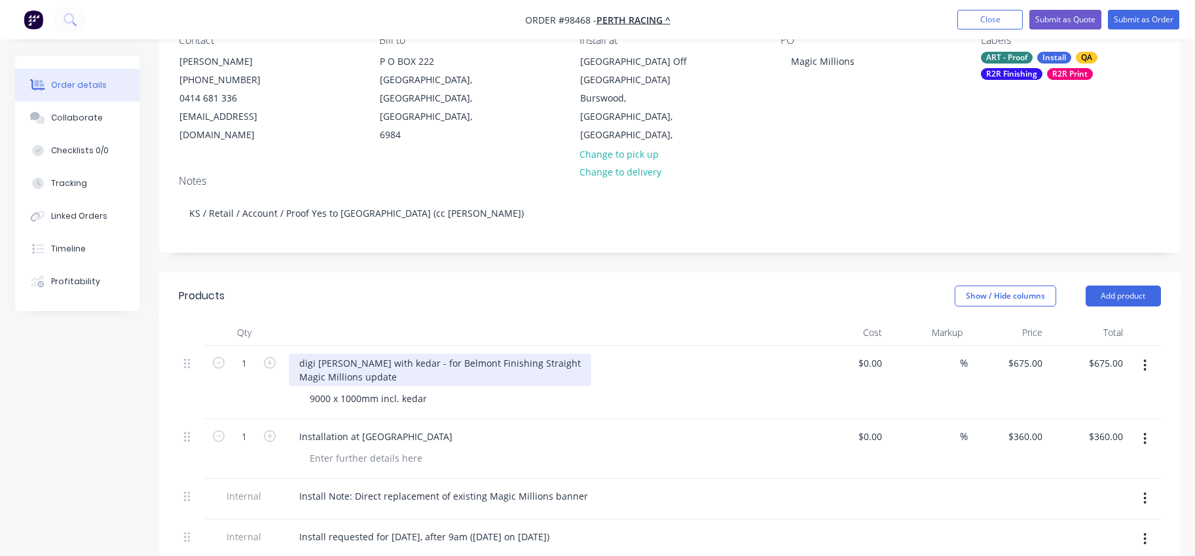
click at [316, 363] on div "digi matte bannerskin with kedar - for Belmont Finishing Straight Magic Million…" at bounding box center [440, 370] width 303 height 33
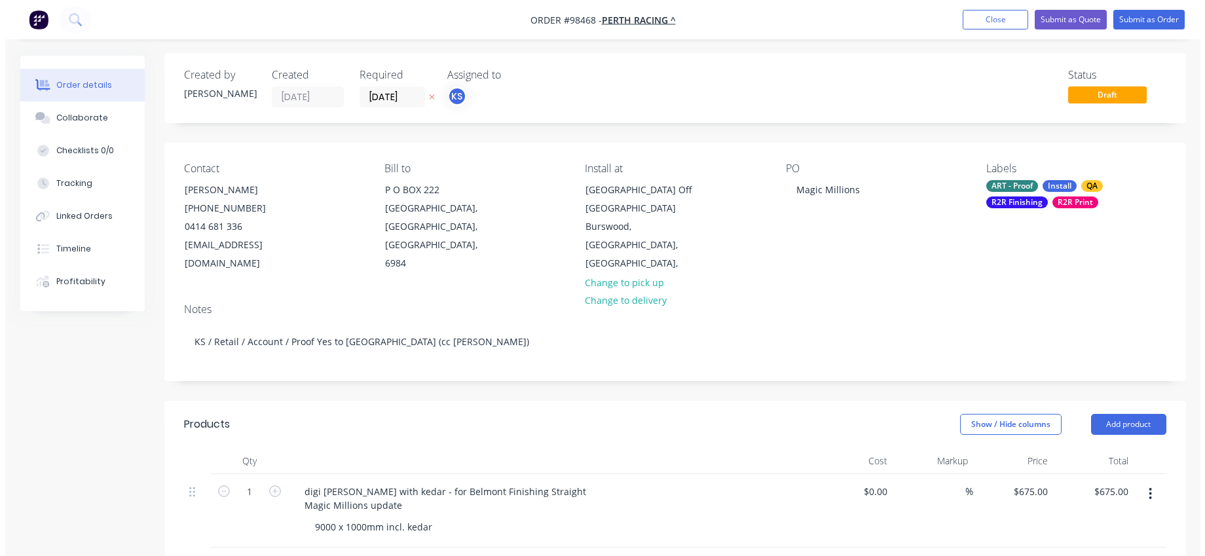
scroll to position [0, 0]
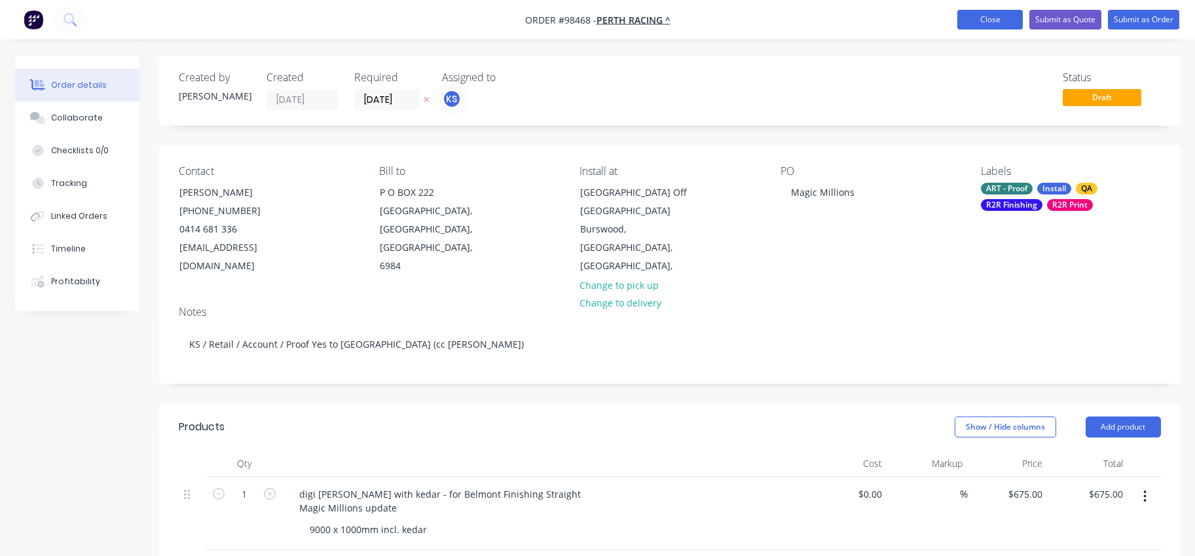
click at [978, 19] on button "Close" at bounding box center [990, 20] width 65 height 20
